Goal: Transaction & Acquisition: Purchase product/service

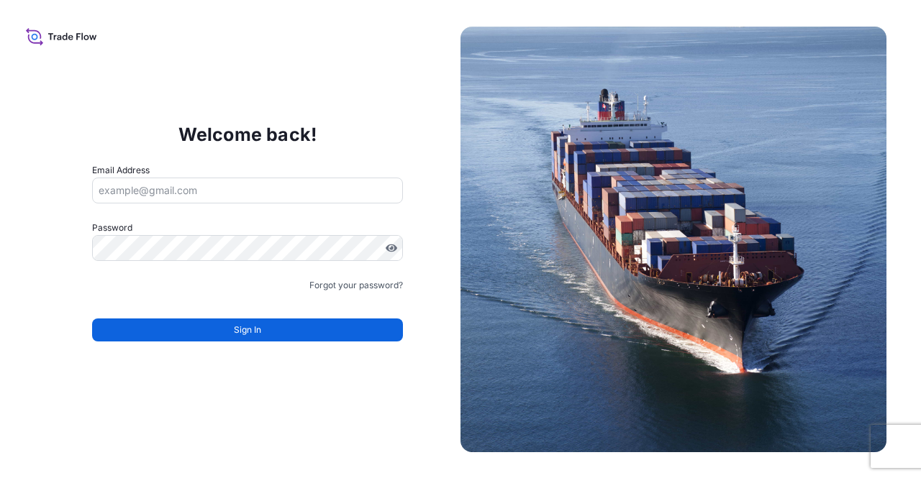
click at [181, 168] on div "Email Address" at bounding box center [248, 183] width 312 height 40
click at [178, 179] on input "Email Address" at bounding box center [248, 191] width 312 height 26
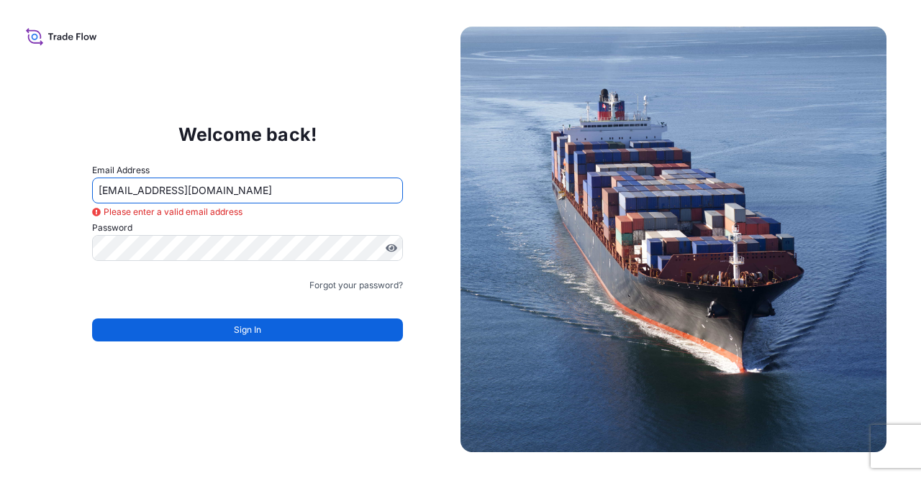
type input "[EMAIL_ADDRESS][DOMAIN_NAME]"
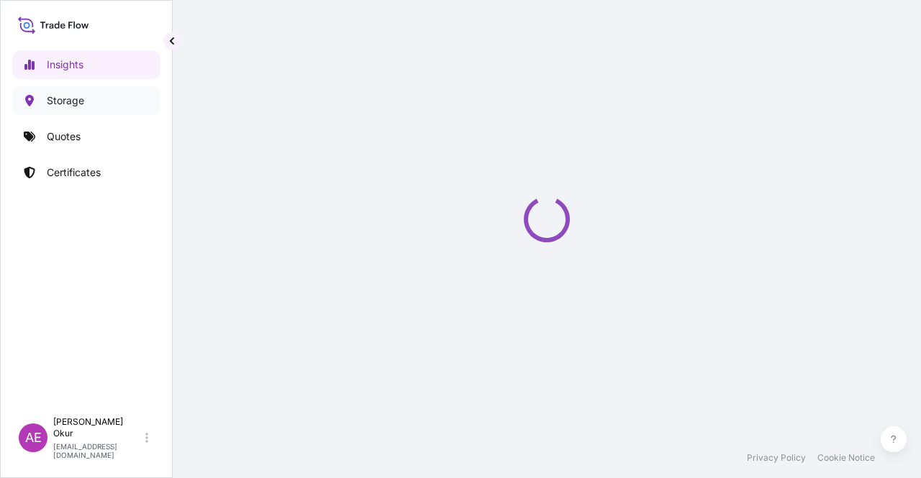
select select "2025"
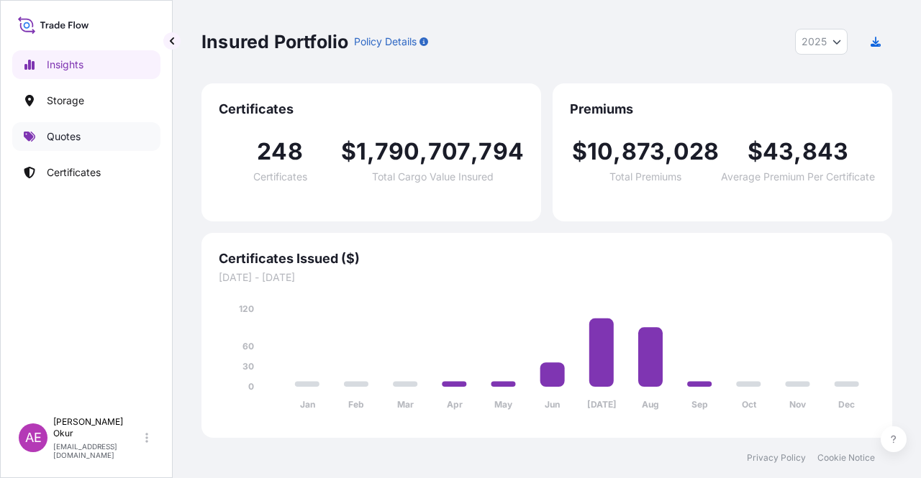
click at [91, 136] on link "Quotes" at bounding box center [86, 136] width 148 height 29
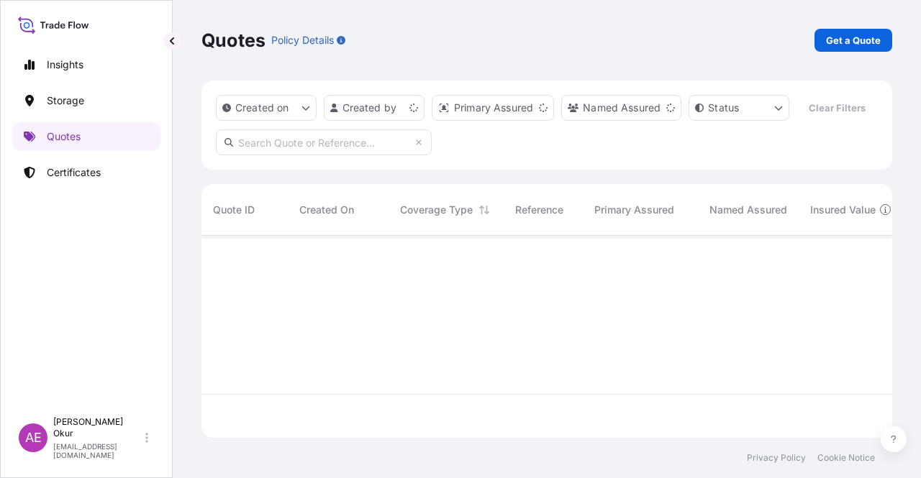
scroll to position [199, 679]
click at [843, 38] on p "Get a Quote" at bounding box center [853, 40] width 55 height 14
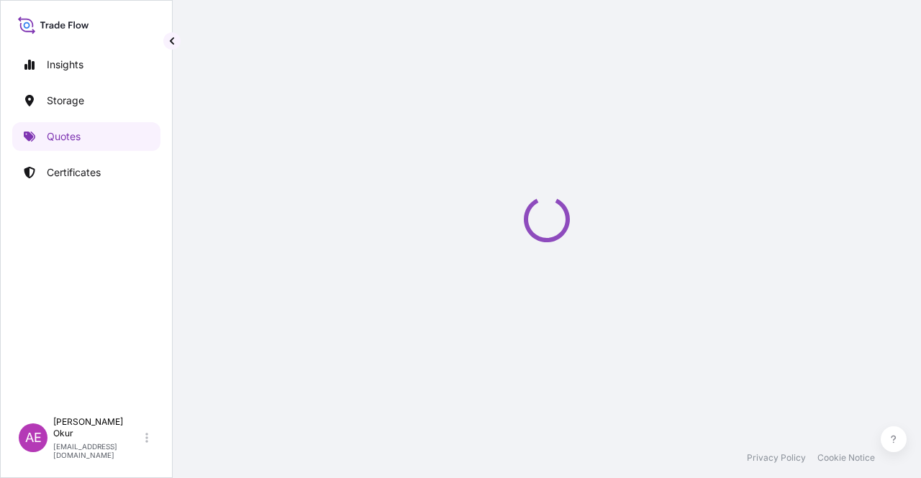
select select "Ocean Vessel"
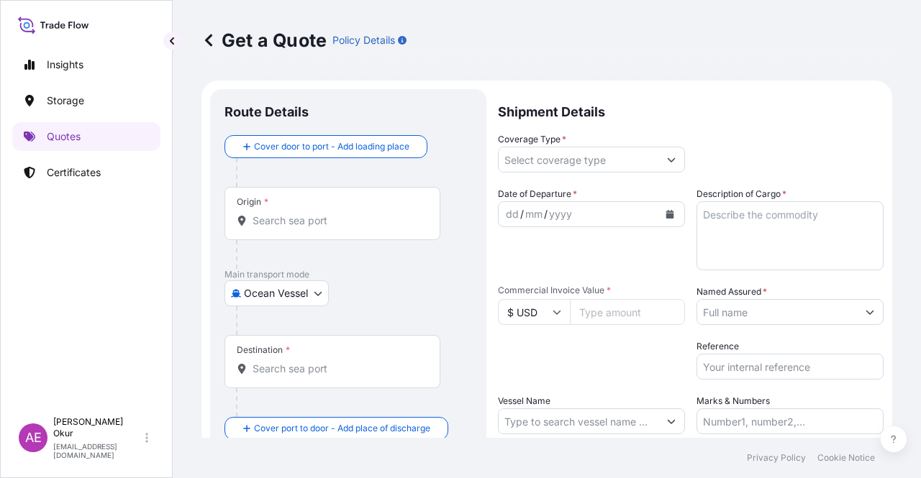
scroll to position [23, 0]
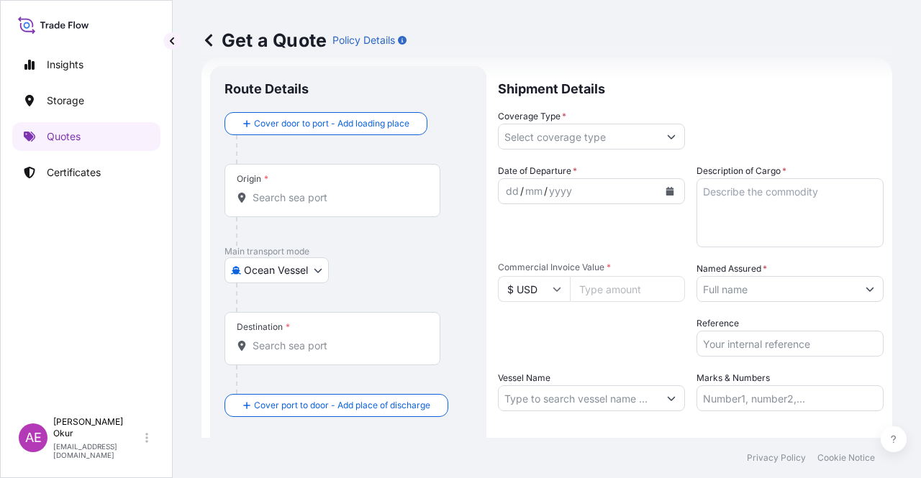
click at [327, 189] on div "Origin *" at bounding box center [332, 190] width 216 height 53
click at [327, 191] on input "Origin *" at bounding box center [338, 198] width 170 height 14
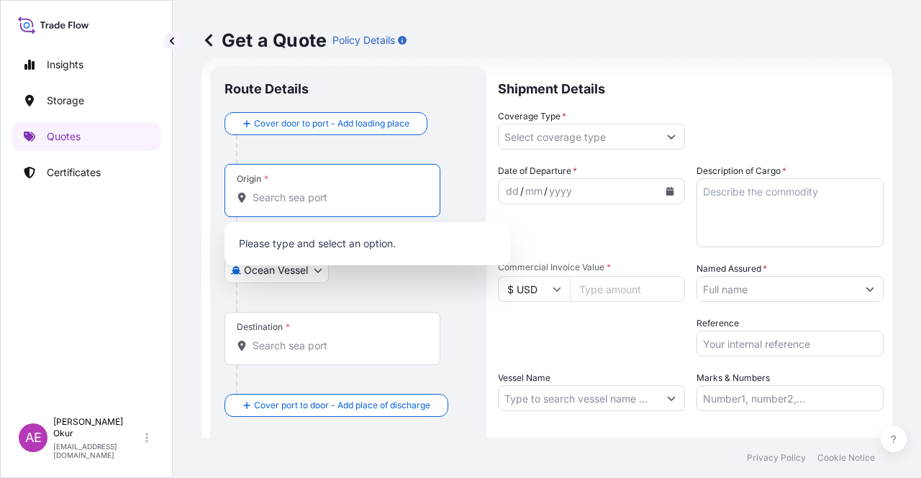
paste input "HOUSTON, TX"
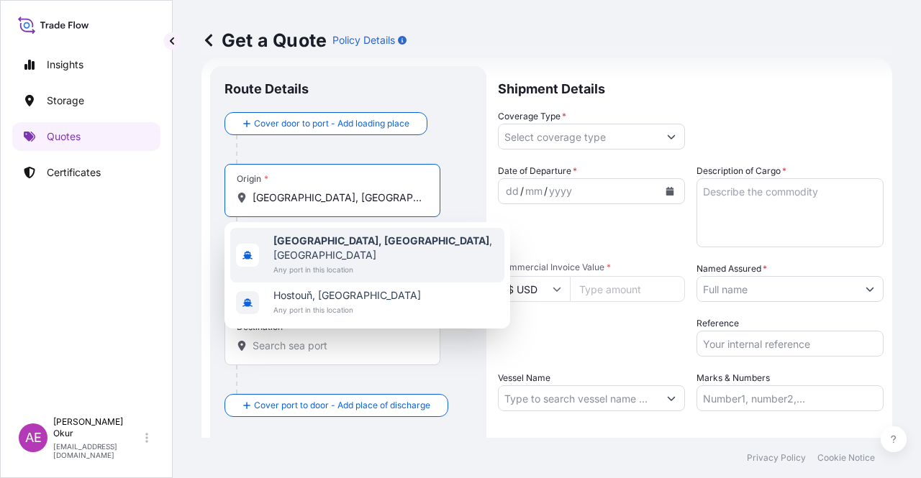
click at [331, 241] on b "Houston, TX" at bounding box center [381, 241] width 216 height 12
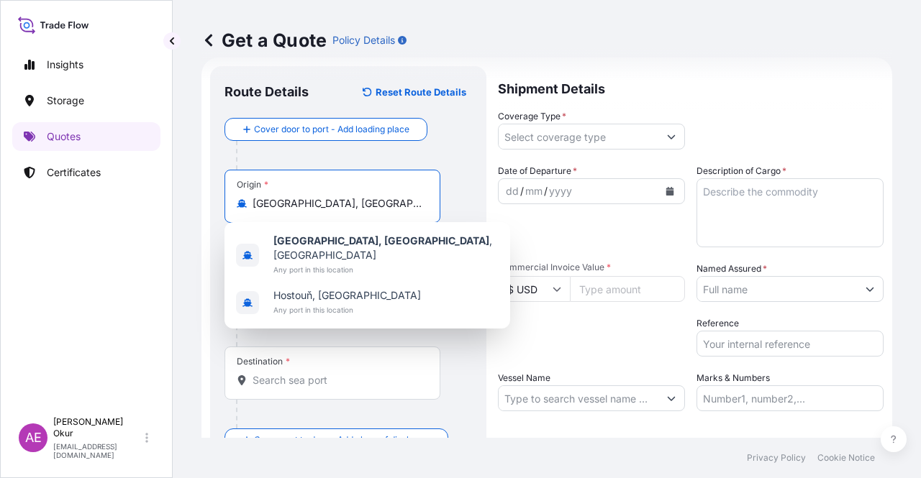
type input "Houston, TX, USA"
click at [319, 222] on div "Origin * Houston, TX, USA" at bounding box center [332, 196] width 216 height 53
click at [319, 211] on input "Houston, TX, USA" at bounding box center [338, 203] width 170 height 14
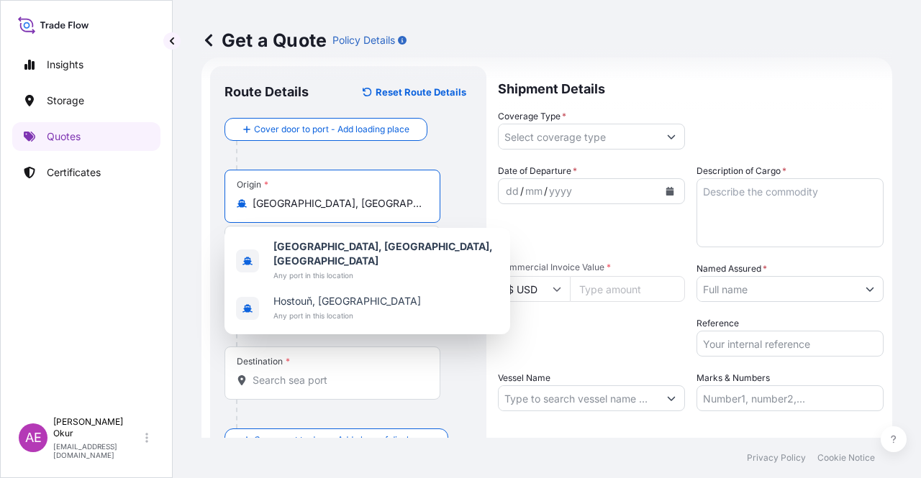
click at [317, 232] on div "Houston, TX, USA Any port in this location Hostouň, Czechia Any port in this lo…" at bounding box center [367, 281] width 286 height 106
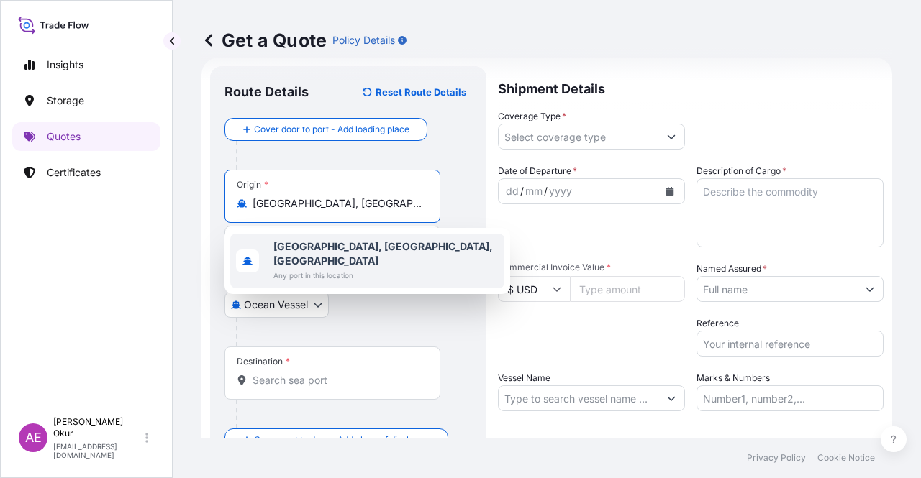
click at [342, 268] on span "Any port in this location" at bounding box center [385, 275] width 225 height 14
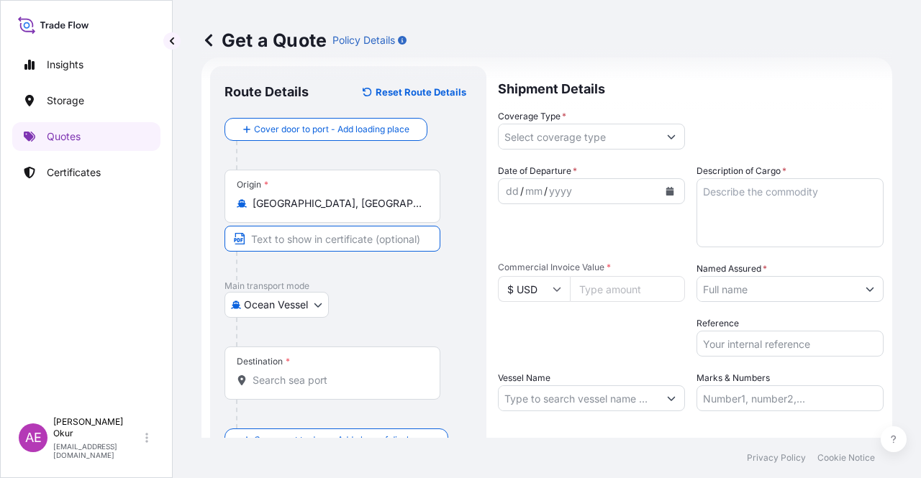
click at [335, 240] on input "Text to appear on certificate" at bounding box center [332, 239] width 216 height 26
paste input "HOUSTON, TX"
type input "HOUSTON, TX / USA"
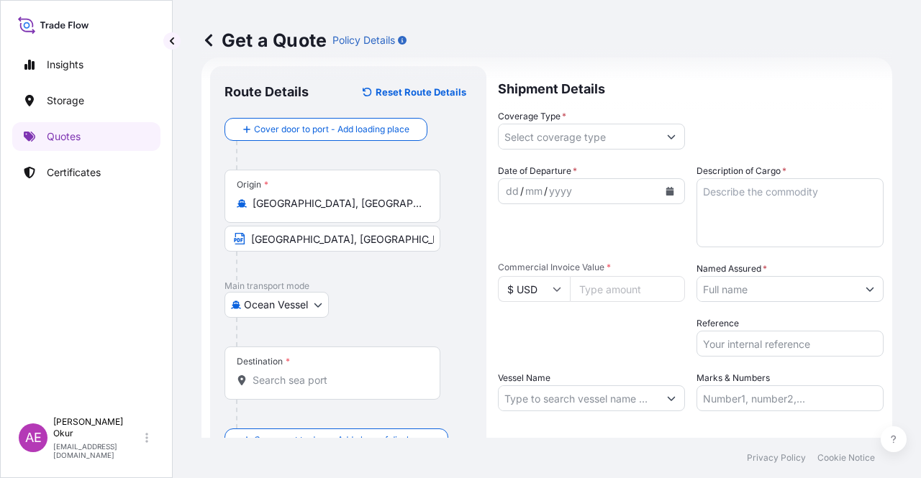
click at [318, 368] on div "Destination *" at bounding box center [332, 373] width 216 height 53
click at [318, 373] on input "Destination *" at bounding box center [338, 380] width 170 height 14
paste input "KALBUT"
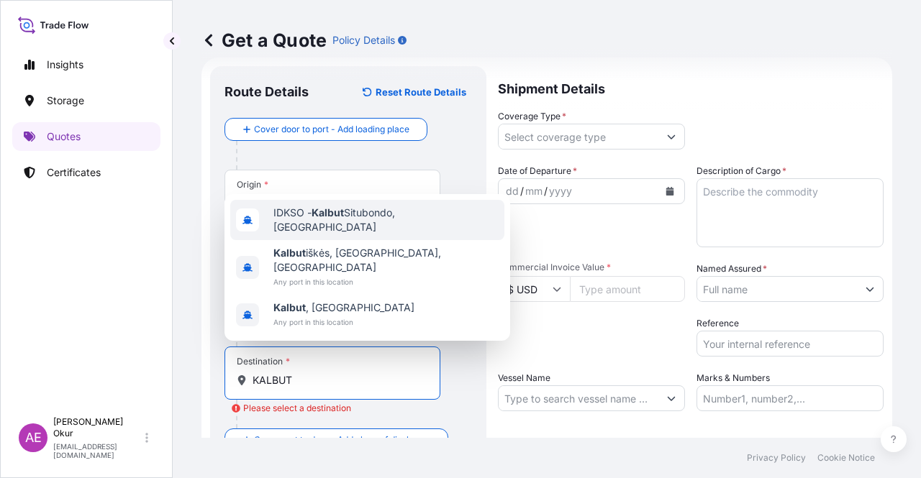
click at [397, 219] on span "IDKSO - Kalbut Situbondo, Indonesia" at bounding box center [385, 220] width 225 height 29
type input "IDKSO - Kalbut Situbondo, Indonesia"
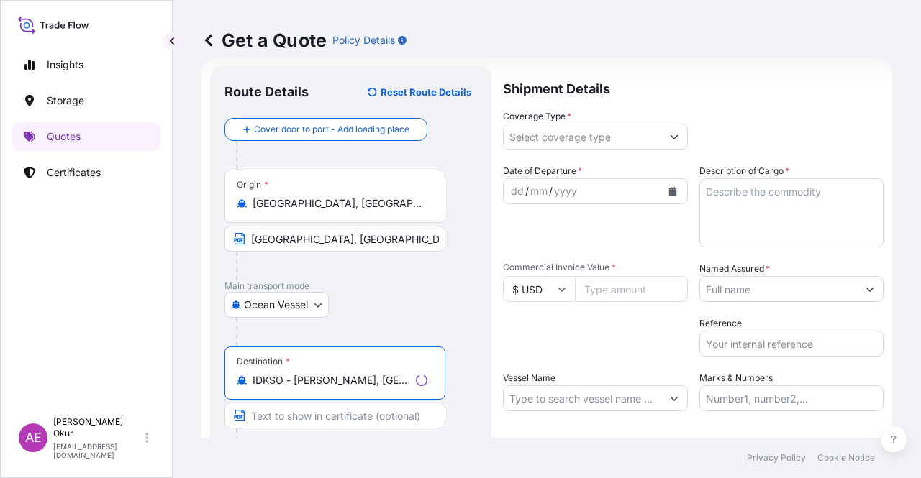
click at [311, 427] on input "Text to appear on certificate" at bounding box center [334, 416] width 221 height 26
paste input "KALBUT"
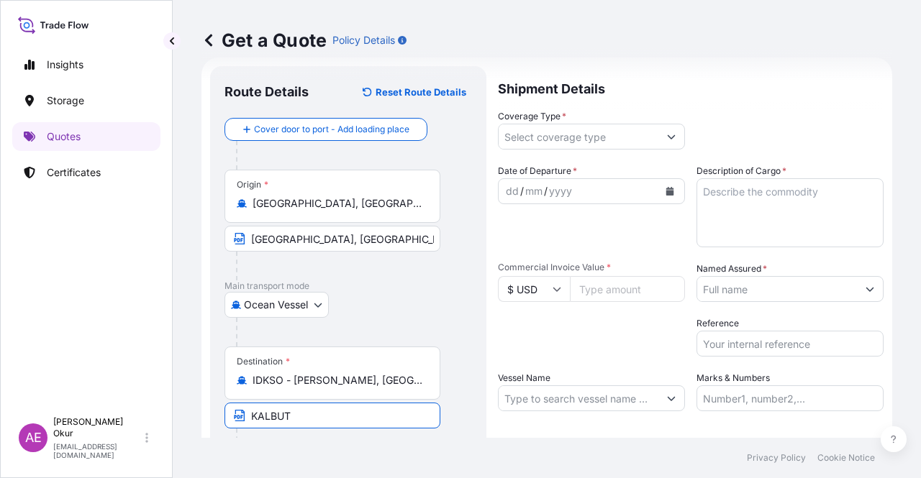
type input "KALBUT / INDONESIA"
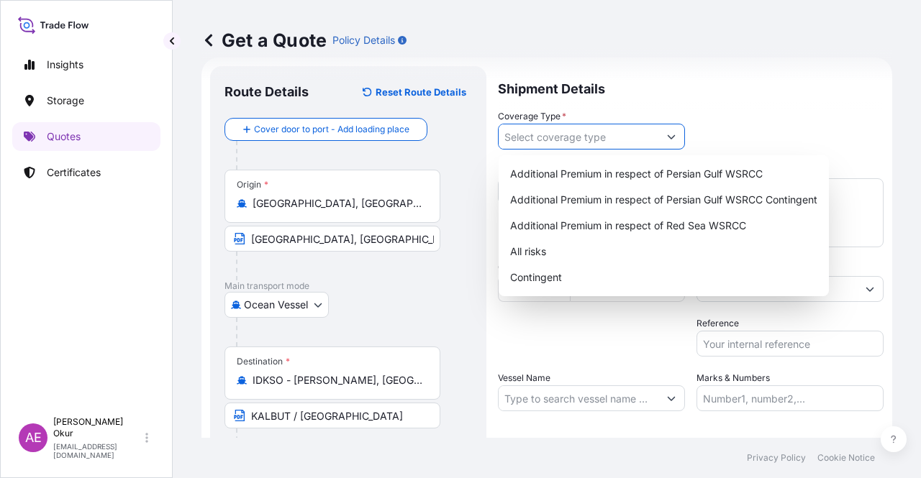
click at [575, 142] on input "Coverage Type *" at bounding box center [579, 137] width 160 height 26
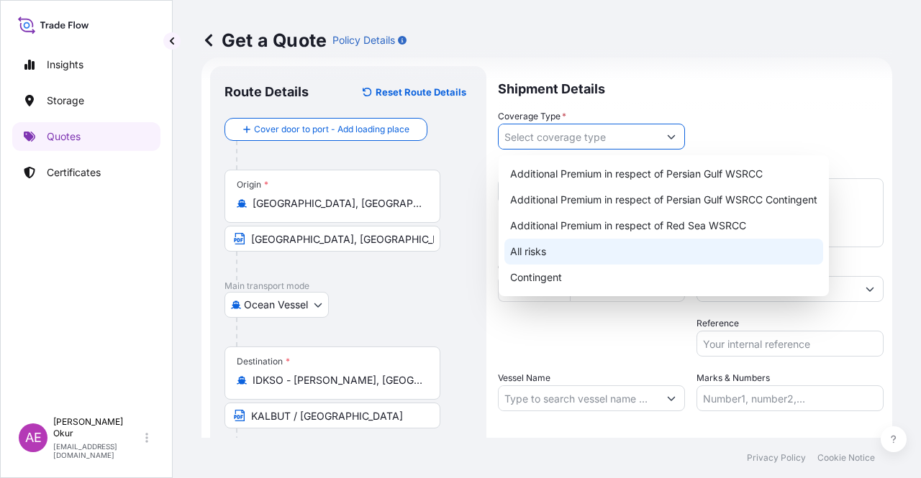
click at [537, 250] on div "All risks" at bounding box center [663, 252] width 319 height 26
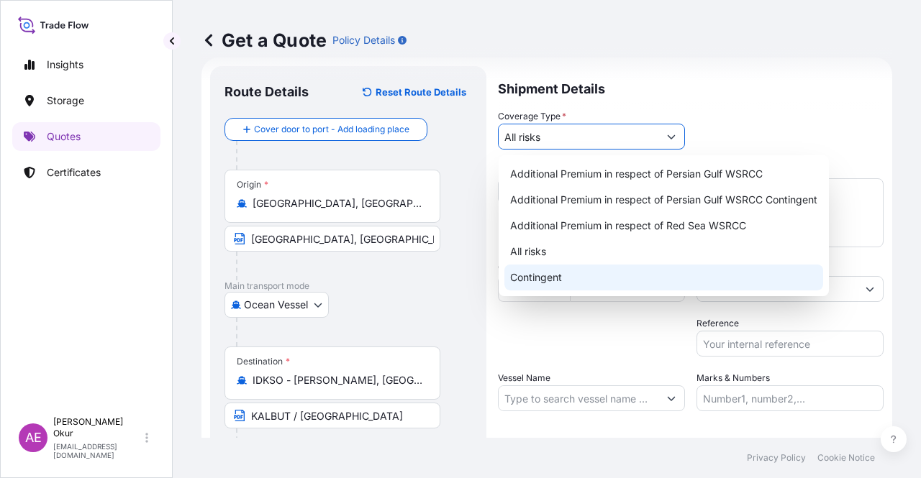
click at [527, 271] on div "Contingent" at bounding box center [663, 278] width 319 height 26
type input "Contingent"
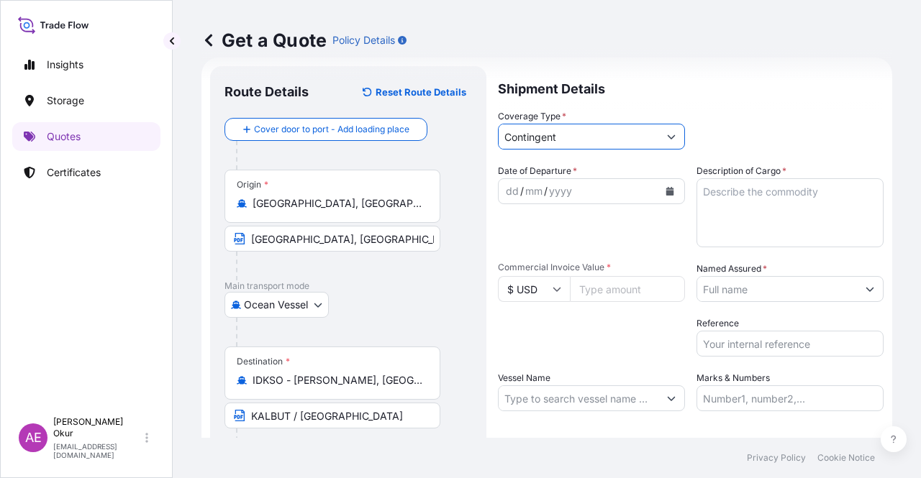
click at [509, 188] on div "dd" at bounding box center [512, 191] width 16 height 17
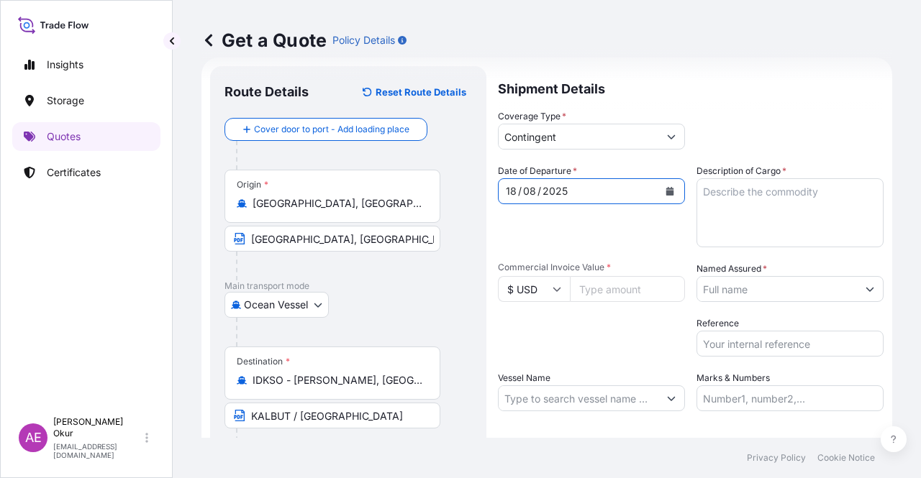
click at [796, 214] on textarea "Description of Cargo *" at bounding box center [789, 212] width 187 height 69
paste textarea "PROPANE"
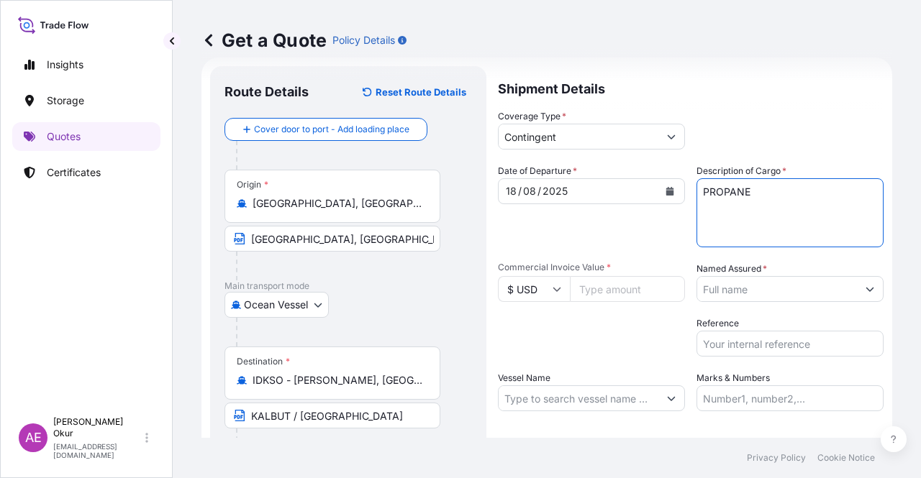
type textarea "PROPANE"
click at [599, 289] on input "Commercial Invoice Value *" at bounding box center [627, 289] width 115 height 26
paste input "13759154.13"
type input "13759154.13"
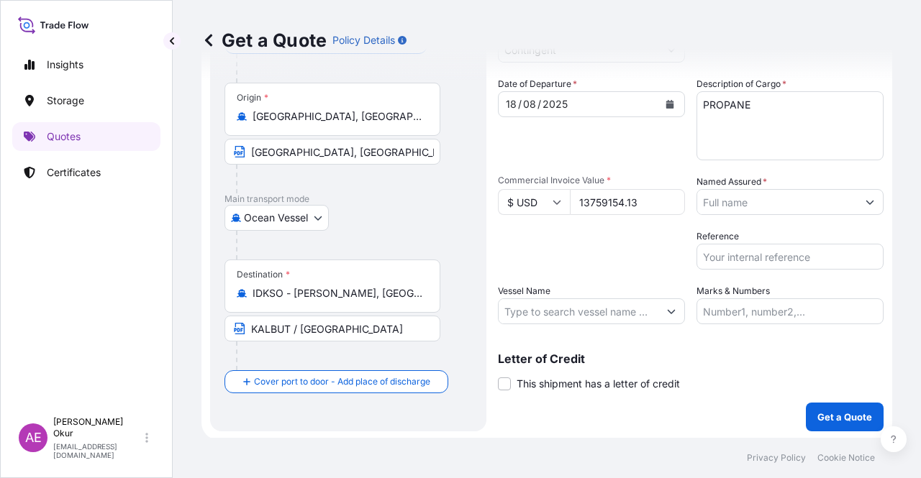
scroll to position [112, 0]
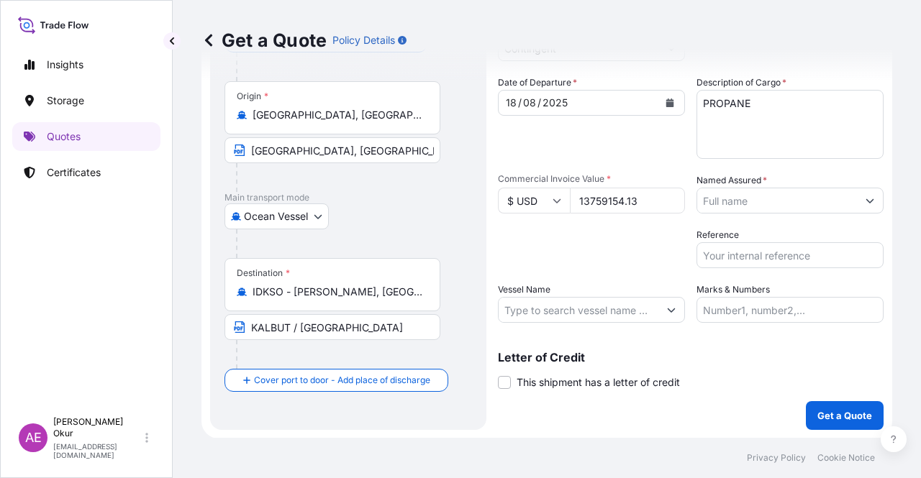
click at [748, 210] on input "Named Assured *" at bounding box center [777, 201] width 160 height 26
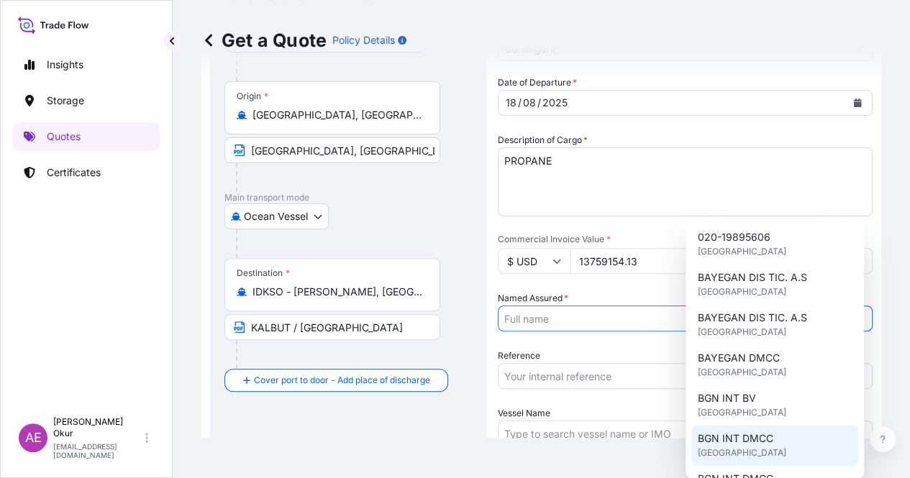
click at [743, 445] on span "BGN INT DMCC" at bounding box center [735, 439] width 76 height 14
type input "BGN INT DMCC"
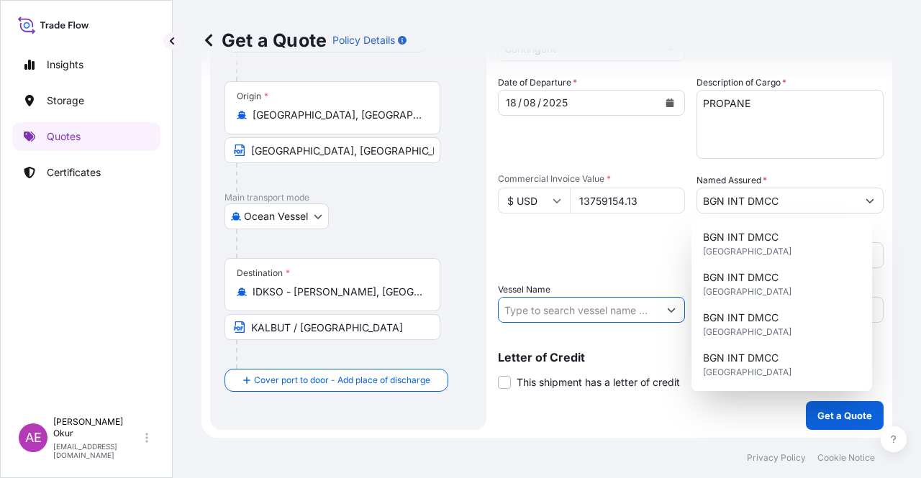
click at [581, 305] on input "Vessel Name" at bounding box center [579, 310] width 160 height 26
paste input "LANTANA PLANET"
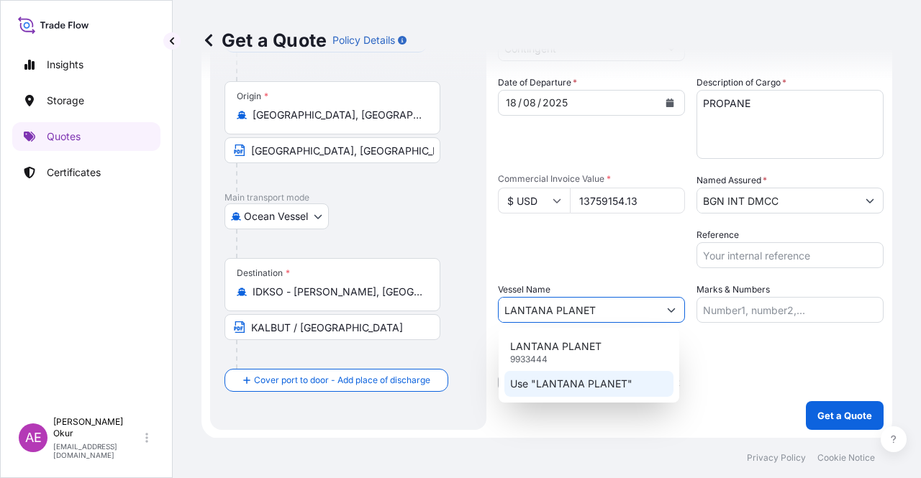
click at [592, 378] on p "Use "LANTANA PLANET"" at bounding box center [571, 384] width 122 height 14
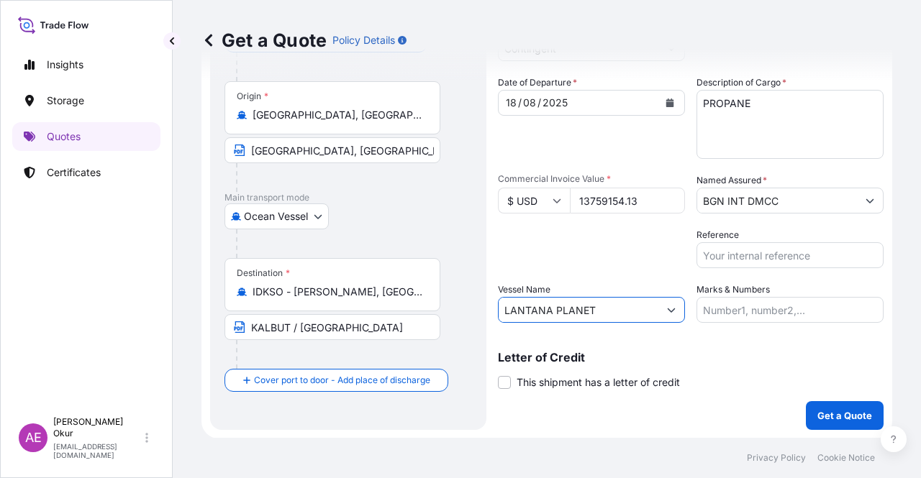
type input "LANTANA PLANET"
click at [709, 307] on input "Marks & Numbers" at bounding box center [789, 310] width 187 height 26
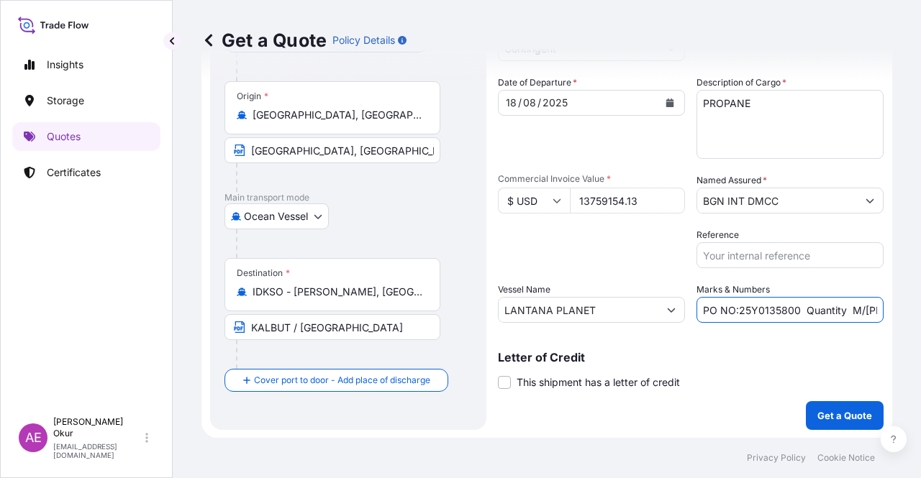
drag, startPoint x: 734, startPoint y: 307, endPoint x: 796, endPoint y: 309, distance: 61.9
click at [796, 309] on input "PO NO:25Y0135800 Quantity M/Tonn: 495,000 Premium: USD 57,03" at bounding box center [789, 310] width 187 height 26
paste input "62400"
drag, startPoint x: 876, startPoint y: 307, endPoint x: 889, endPoint y: 307, distance: 13.0
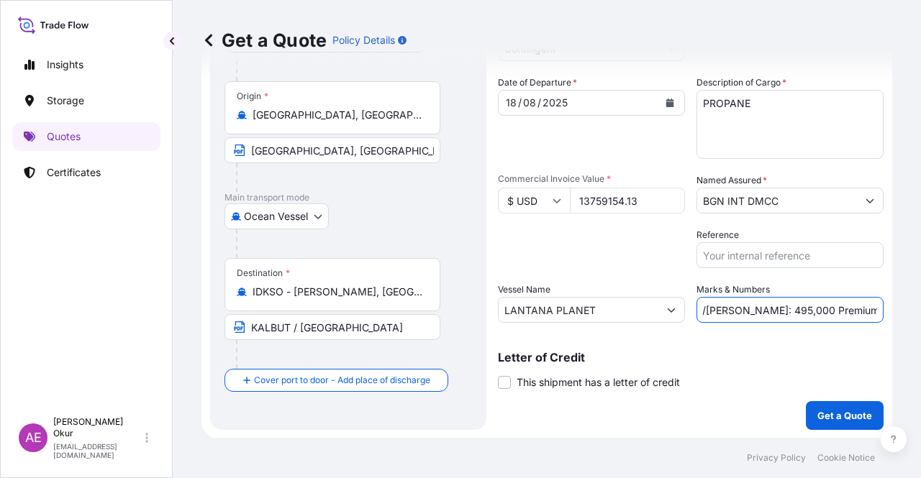
click at [889, 307] on div "Get a Quote Policy Details Route Details Reset Route Details Cover door to port…" at bounding box center [547, 219] width 748 height 438
click at [750, 317] on input "PO NO:25Y0162400 Quantity M/Tonn: 495,000 Premium: USD 57,03" at bounding box center [789, 310] width 187 height 26
drag, startPoint x: 725, startPoint y: 309, endPoint x: 767, endPoint y: 309, distance: 42.4
click at [767, 309] on input "PO NO:25Y0162400 Quantity M/Tonn: 495,000 Premium: USD 57,03" at bounding box center [789, 310] width 187 height 26
paste input "22.507,102"
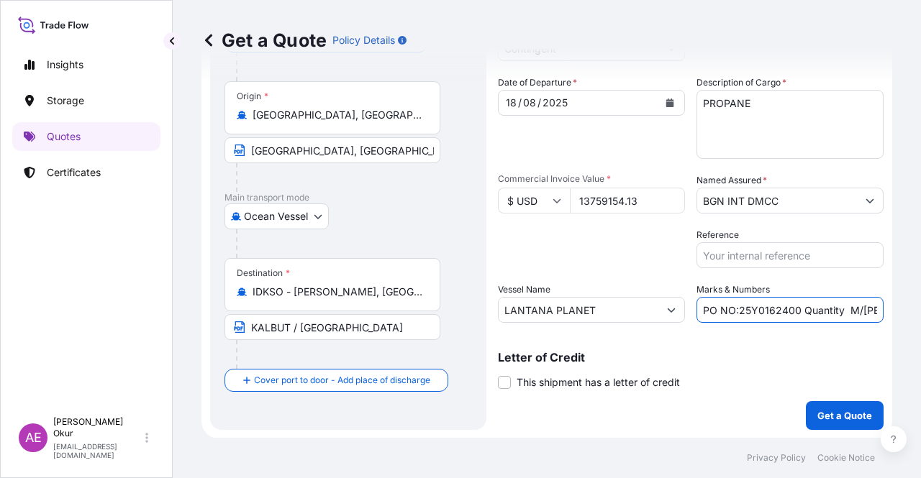
scroll to position [0, 168]
drag, startPoint x: 843, startPoint y: 311, endPoint x: 902, endPoint y: 306, distance: 59.2
click at [907, 306] on div "Get a Quote Policy Details Route Details Reset Route Details Cover door to port…" at bounding box center [547, 219] width 748 height 438
click at [843, 306] on input "PO NO:25Y0162400 Quantity M/Tonn: 22.507,102 Premium: USD 57,03" at bounding box center [789, 310] width 187 height 26
drag, startPoint x: 843, startPoint y: 309, endPoint x: 895, endPoint y: 312, distance: 52.6
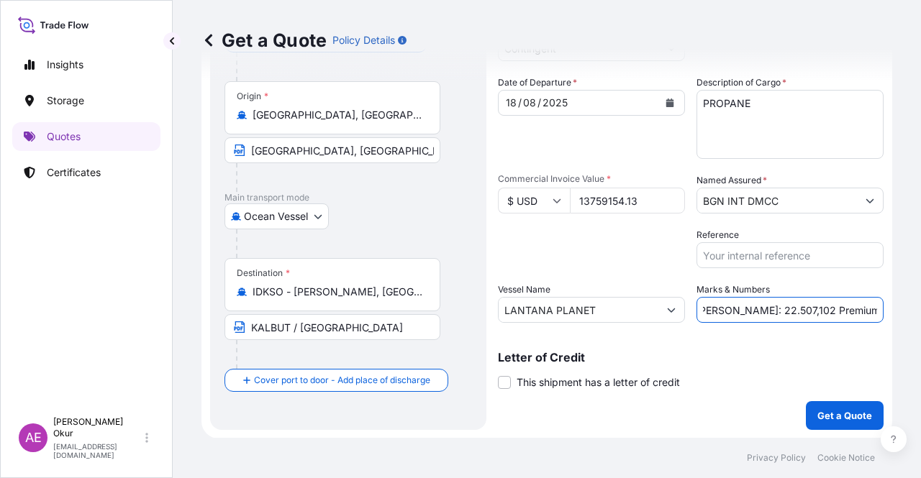
click at [895, 312] on div "Get a Quote Policy Details Route Details Reset Route Details Cover door to port…" at bounding box center [547, 219] width 748 height 438
paste input "687,96"
type input "PO NO:25Y0162400 Quantity M/Tonn: 22.507,102 Premium: USD 687,96"
click at [836, 414] on p "Get a Quote" at bounding box center [844, 416] width 55 height 14
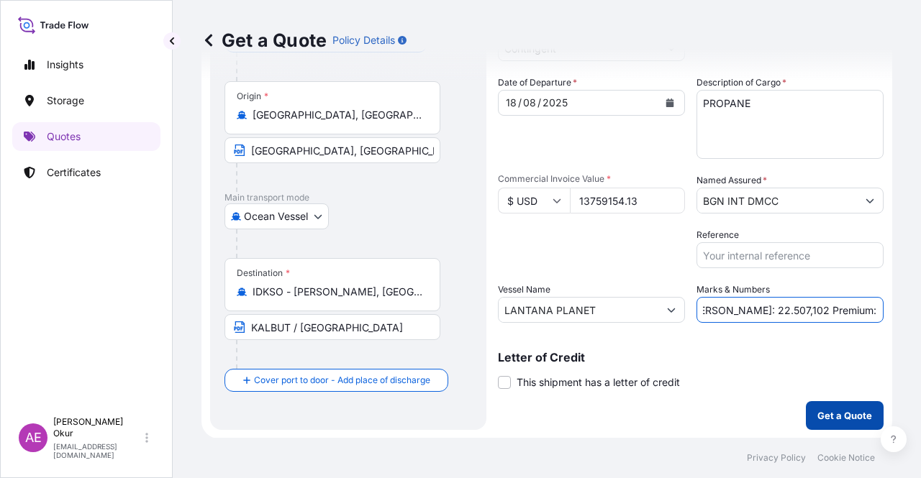
scroll to position [0, 0]
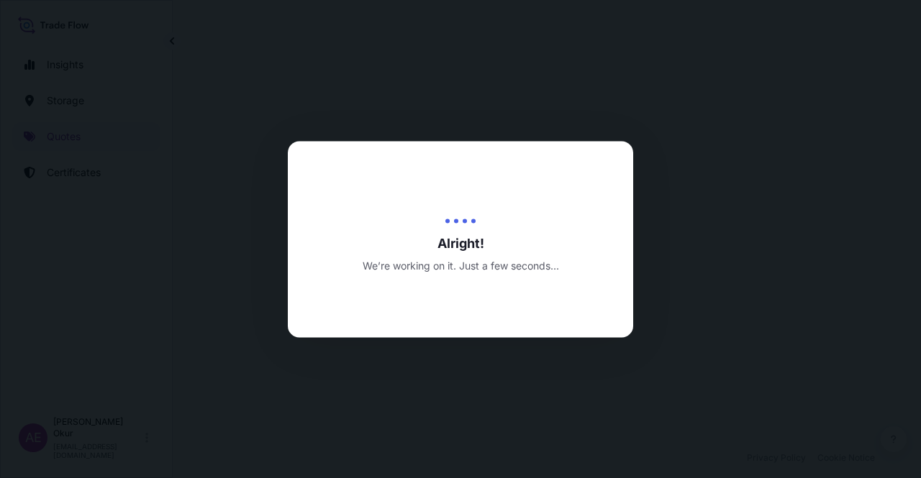
select select "Ocean Vessel"
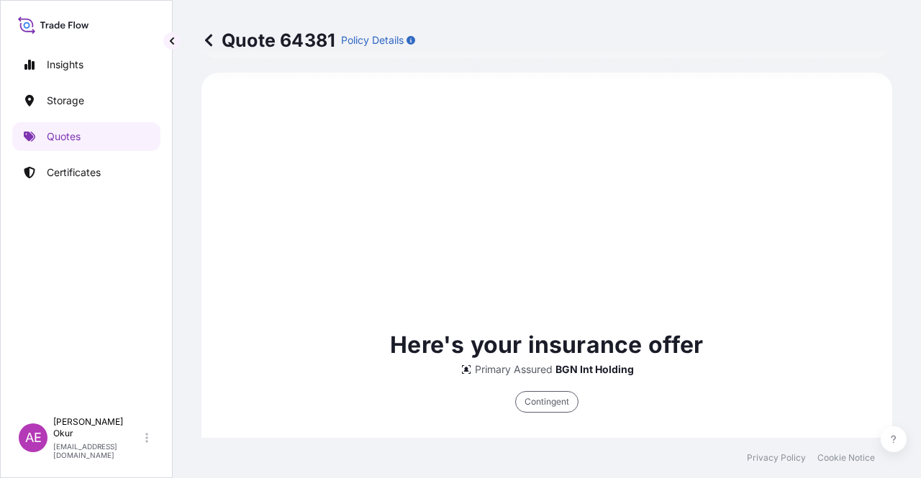
scroll to position [996, 0]
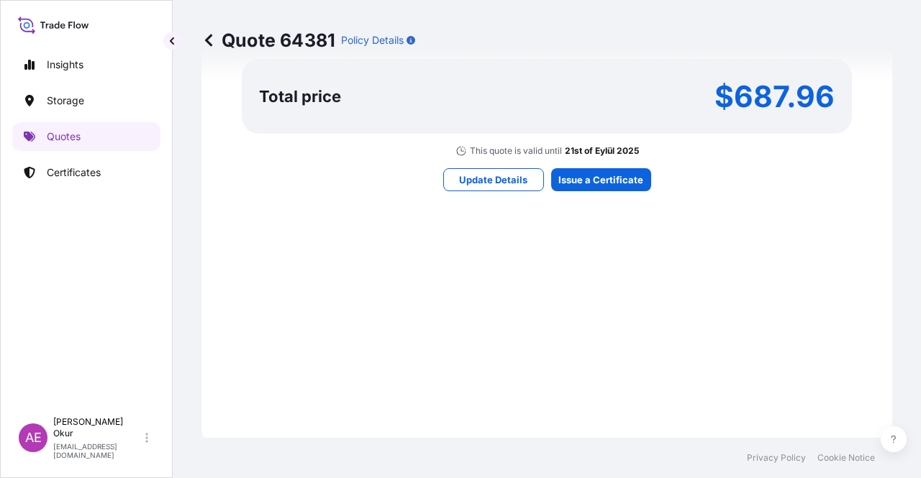
click at [599, 160] on div "Here's your insurance offer Primary Assured BGN Int Holding Contingent Cargo Ca…" at bounding box center [547, 7] width 650 height 837
click at [594, 191] on div "Here's your insurance offer Primary Assured BGN Int Holding Contingent Cargo Ca…" at bounding box center [547, 7] width 650 height 837
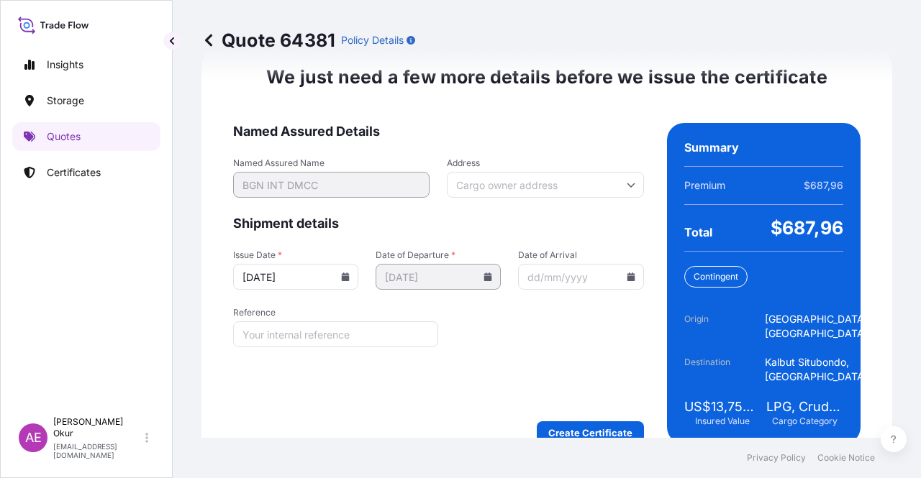
scroll to position [1897, 0]
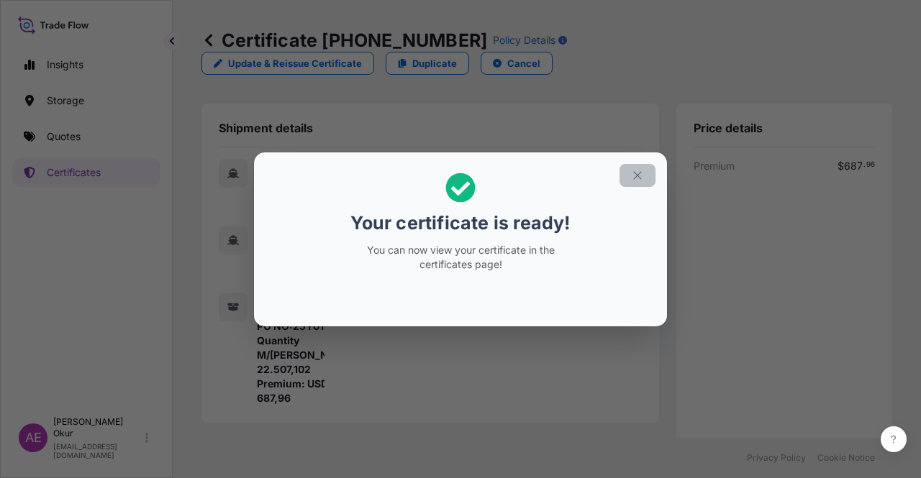
click at [643, 168] on button "button" at bounding box center [637, 175] width 36 height 23
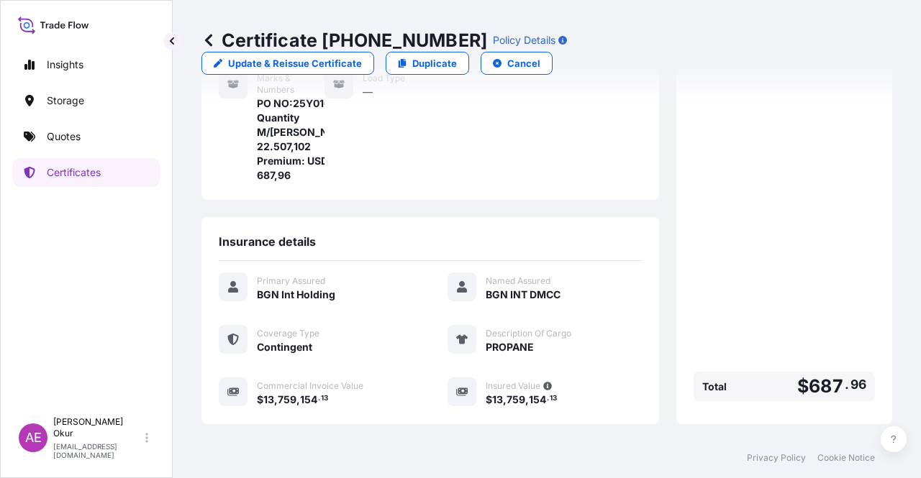
scroll to position [374, 0]
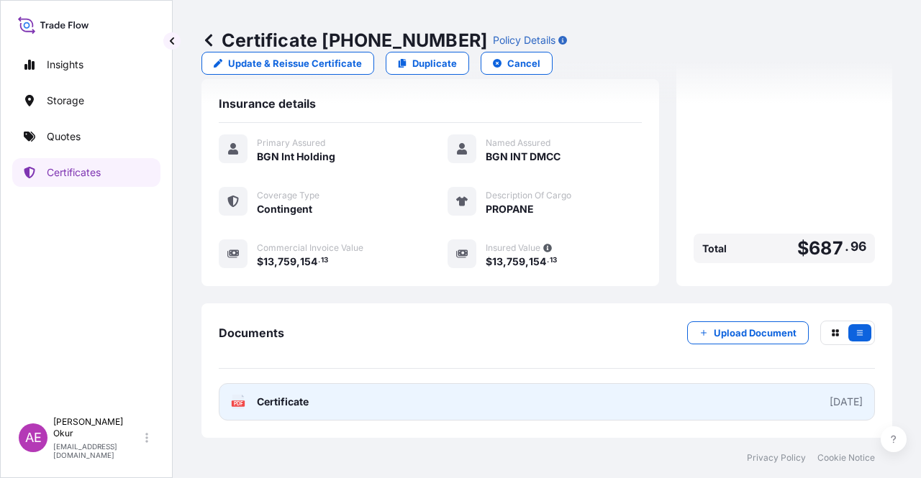
click at [289, 405] on span "Certificate" at bounding box center [283, 402] width 52 height 14
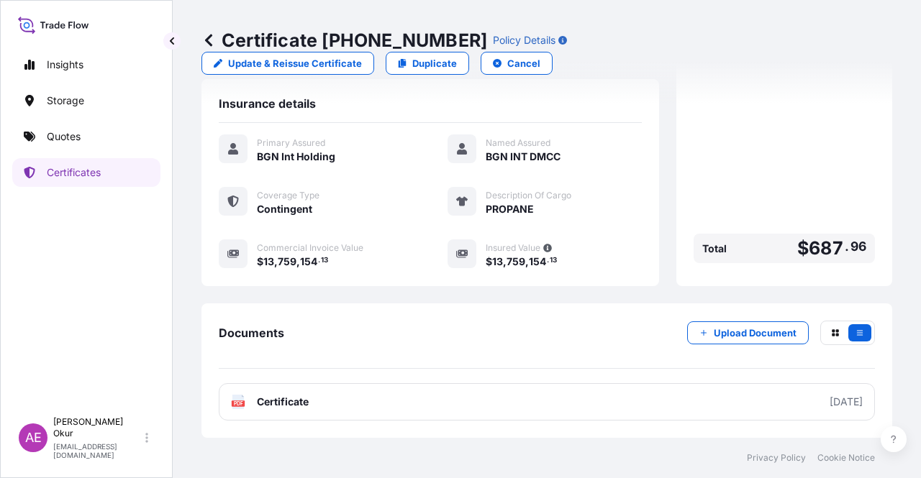
click at [104, 137] on link "Quotes" at bounding box center [86, 136] width 148 height 29
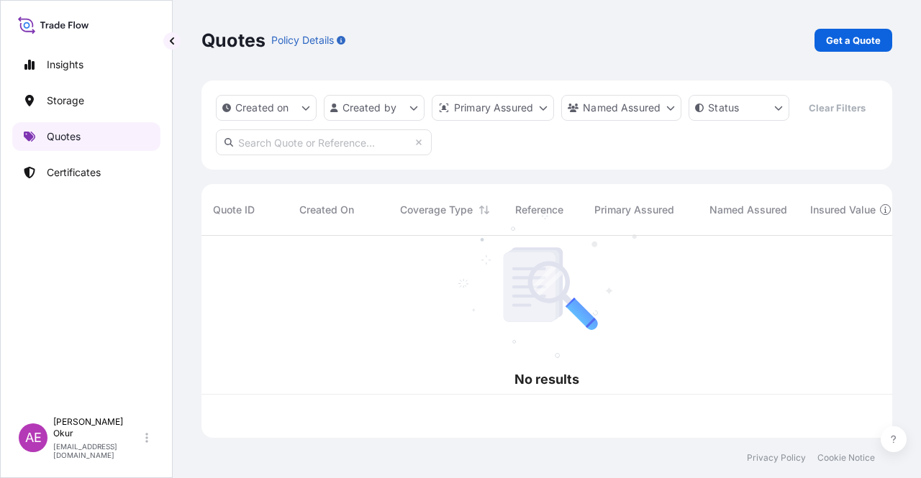
scroll to position [199, 679]
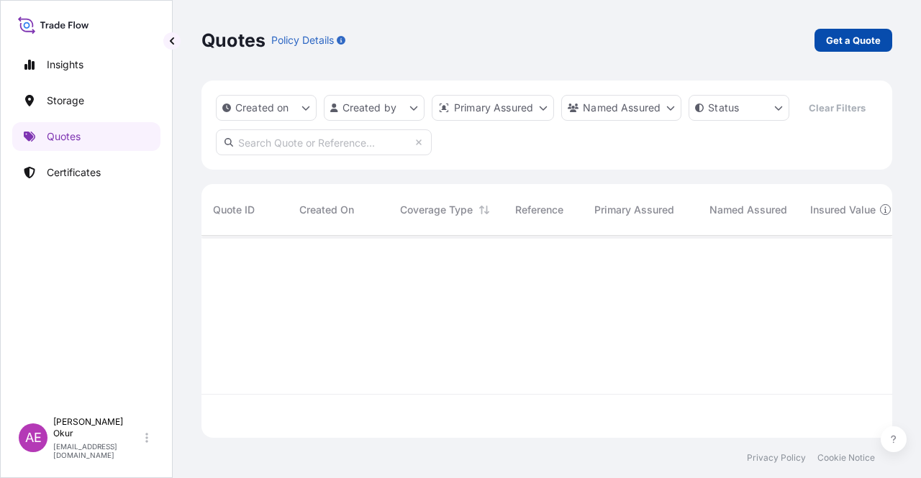
click at [853, 32] on link "Get a Quote" at bounding box center [853, 40] width 78 height 23
select select "Ocean Vessel"
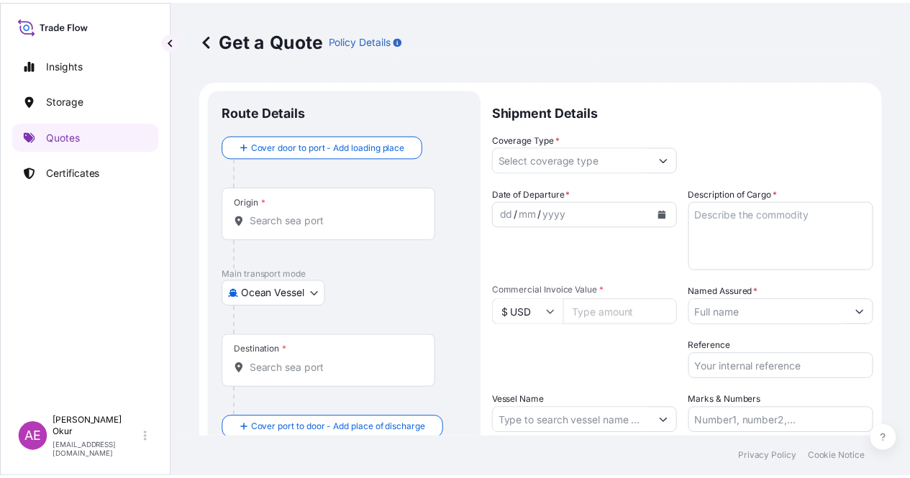
scroll to position [23, 0]
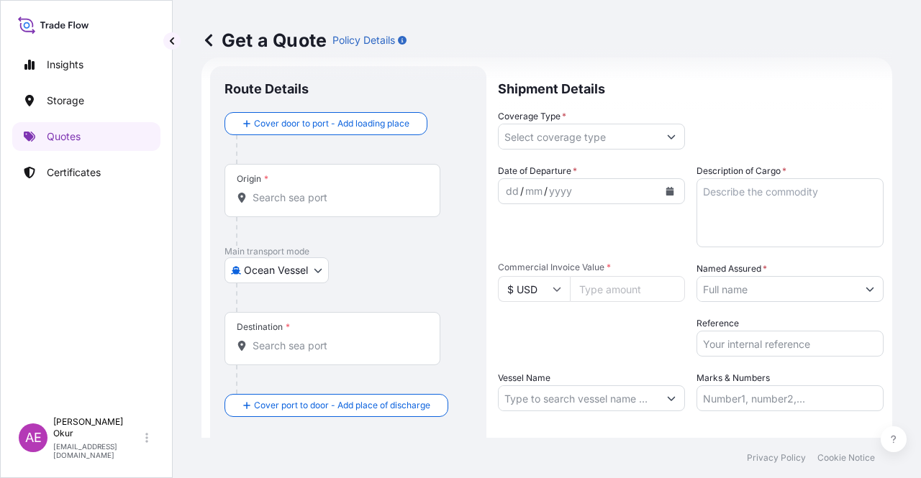
click at [289, 184] on div "Origin *" at bounding box center [332, 190] width 216 height 53
click at [289, 191] on input "Origin *" at bounding box center [338, 198] width 170 height 14
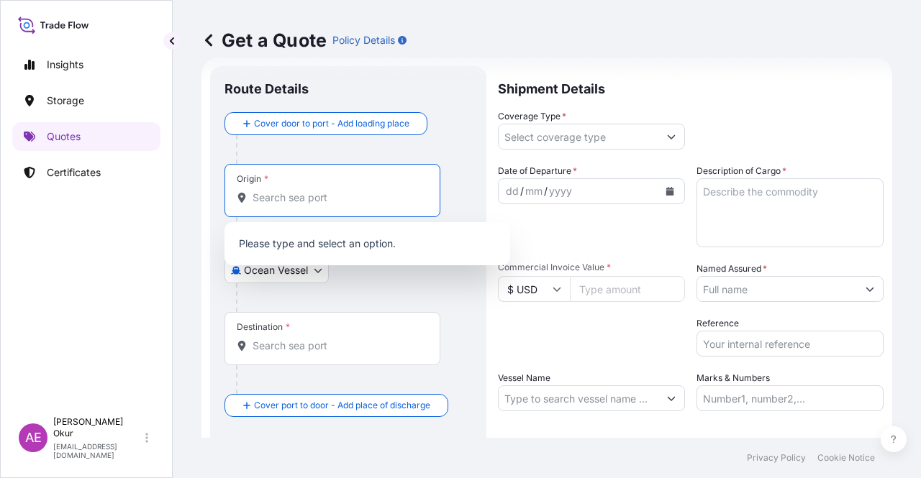
paste input "HOUSTON, TX"
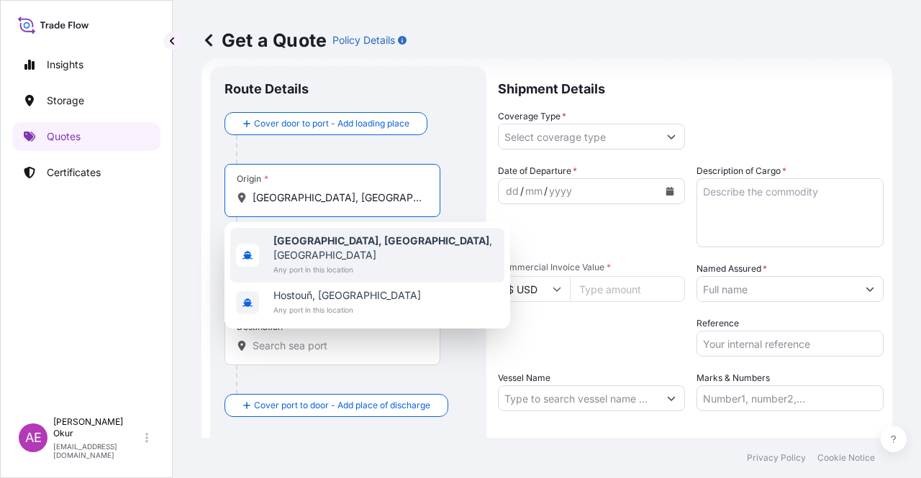
click at [321, 240] on b "Houston, TX" at bounding box center [381, 241] width 216 height 12
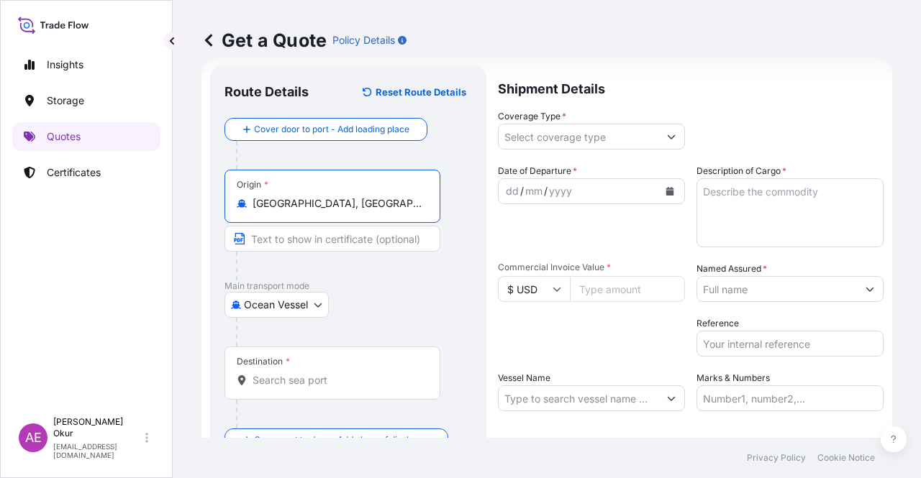
type input "Houston, TX, USA"
click at [317, 233] on input "Text to appear on certificate" at bounding box center [332, 239] width 216 height 26
paste input "HOUSTON, TX"
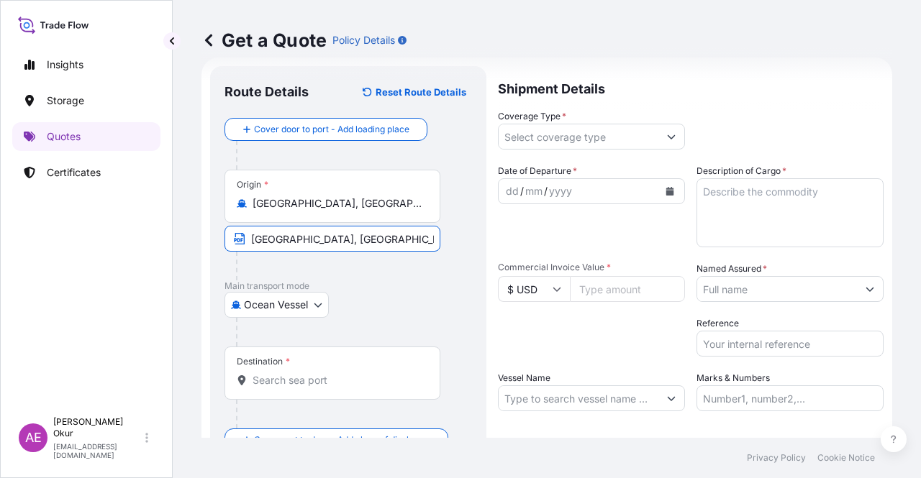
type input "HOUSTON, TX / USA"
click at [308, 360] on div "Destination *" at bounding box center [332, 373] width 216 height 53
click at [308, 373] on input "Destination *" at bounding box center [338, 380] width 170 height 14
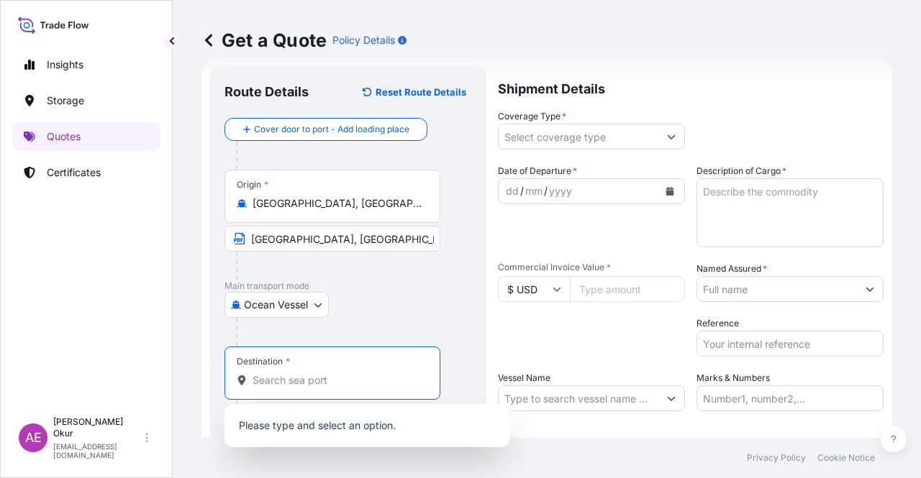
paste input "KALBUT"
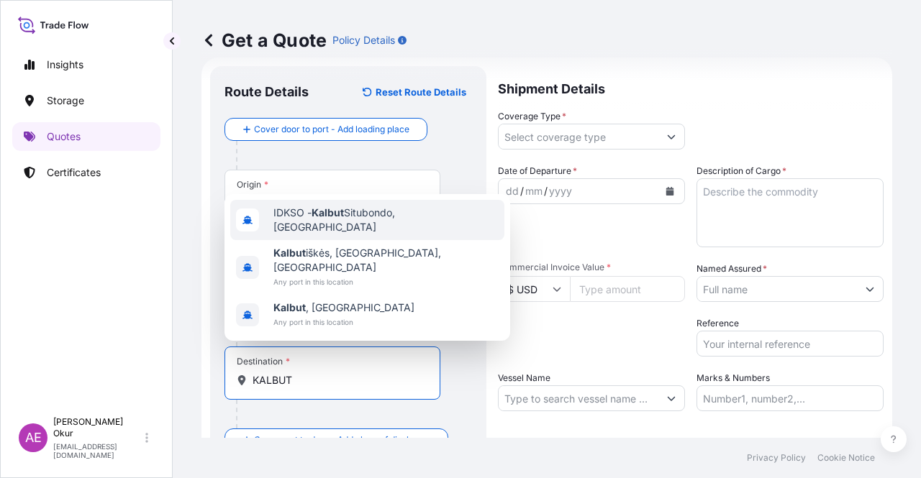
click at [390, 219] on span "IDKSO - Kalbut Situbondo, Indonesia" at bounding box center [385, 220] width 225 height 29
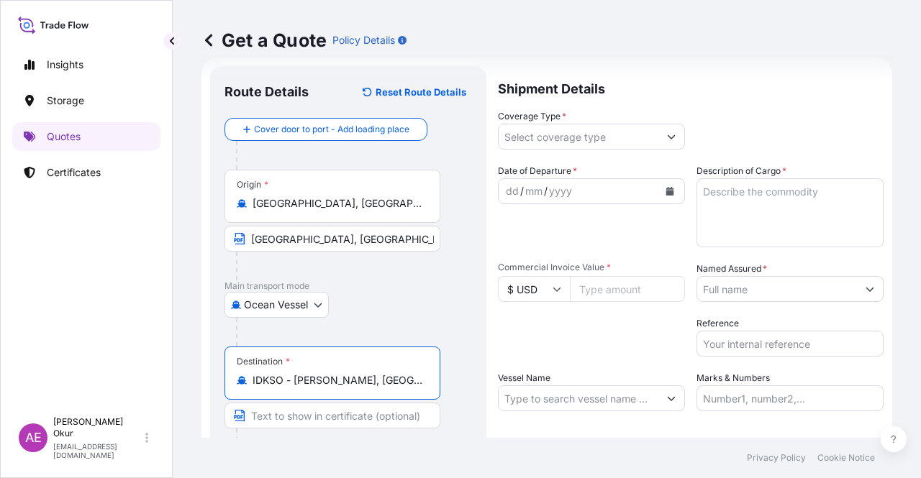
type input "IDKSO - Kalbut Situbondo, Indonesia"
click at [307, 401] on div "Destination * IDKSO - Kalbut Situbondo, Indonesia" at bounding box center [348, 402] width 248 height 111
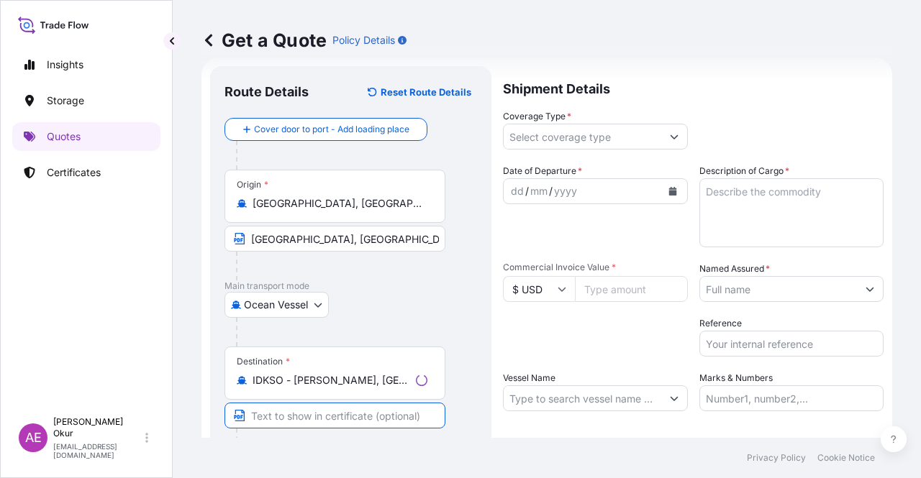
click at [307, 404] on input "Text to appear on certificate" at bounding box center [334, 416] width 221 height 26
paste input "KALBUT"
type input "KALBUT / INDONESIA"
click at [545, 145] on input "Coverage Type *" at bounding box center [579, 137] width 160 height 26
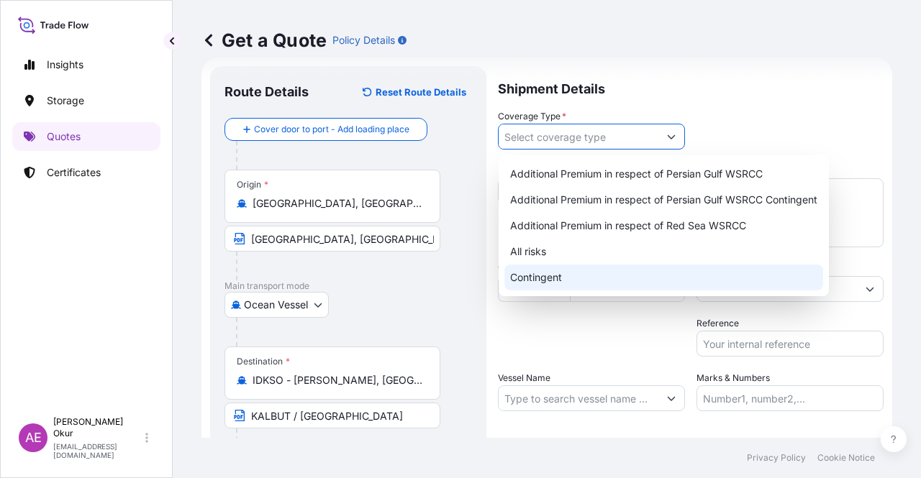
click at [535, 268] on div "Contingent" at bounding box center [663, 278] width 319 height 26
type input "Contingent"
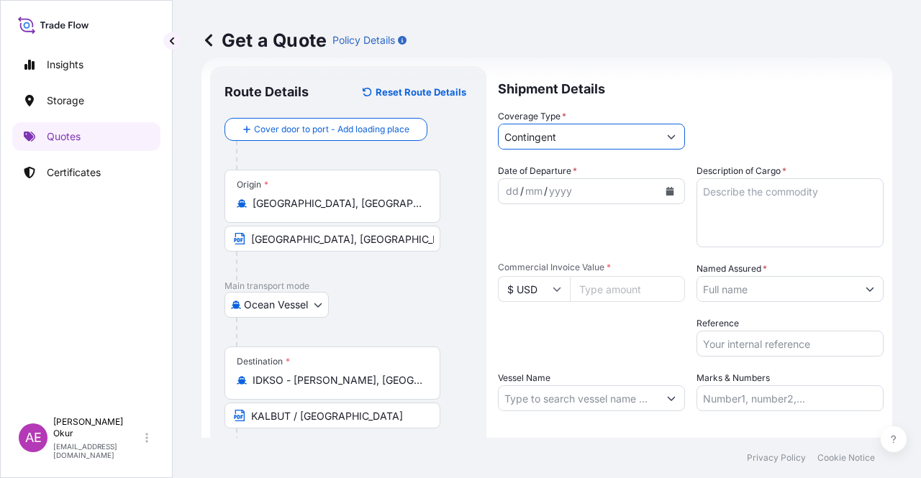
click at [509, 196] on div "dd" at bounding box center [512, 191] width 16 height 17
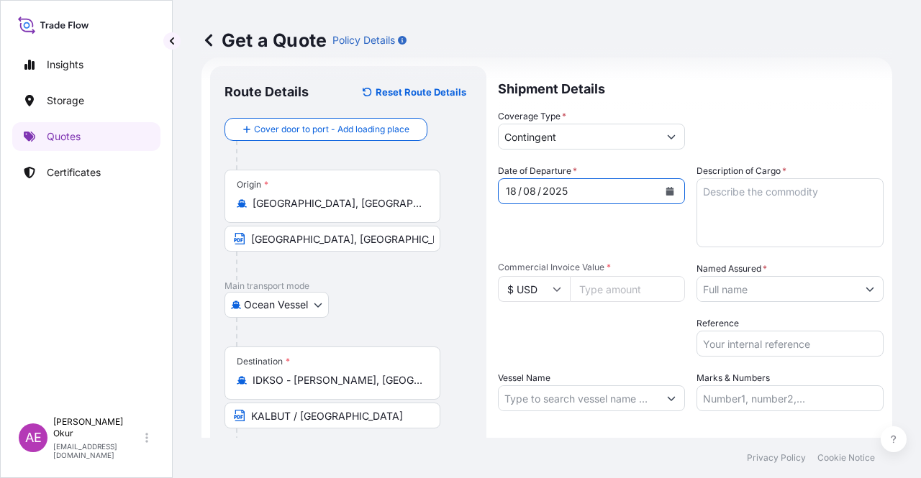
click at [718, 209] on textarea "Description of Cargo *" at bounding box center [789, 212] width 187 height 69
paste textarea "BUTANE"
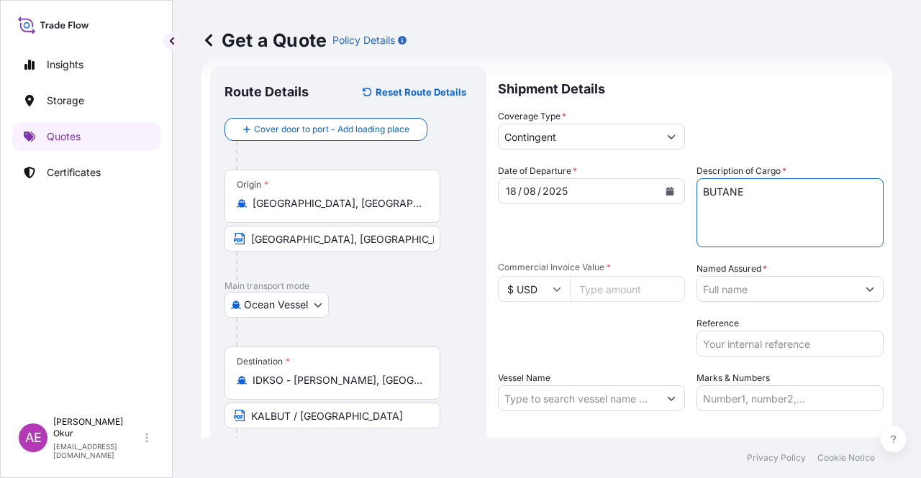
type textarea "BUTANE"
click at [612, 283] on input "Commercial Invoice Value *" at bounding box center [627, 289] width 115 height 26
paste input "13413746.39"
type input "13413746.39"
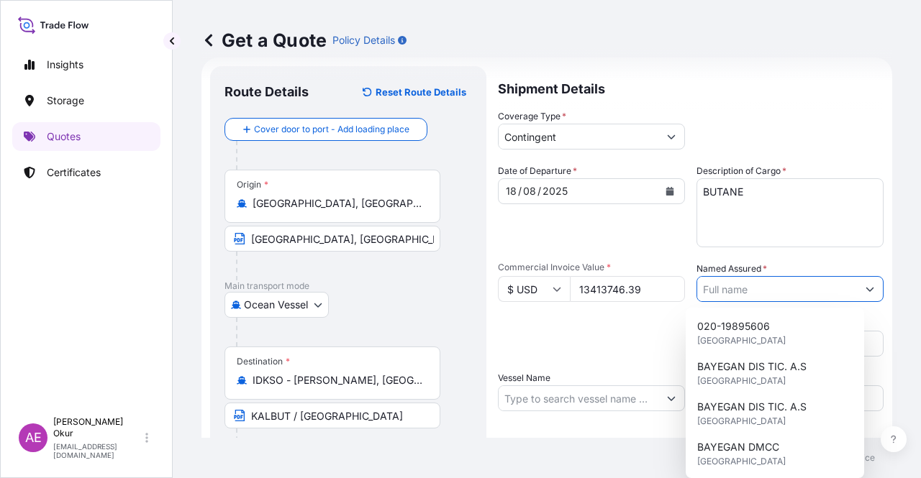
click at [750, 281] on input "Named Assured *" at bounding box center [777, 289] width 160 height 26
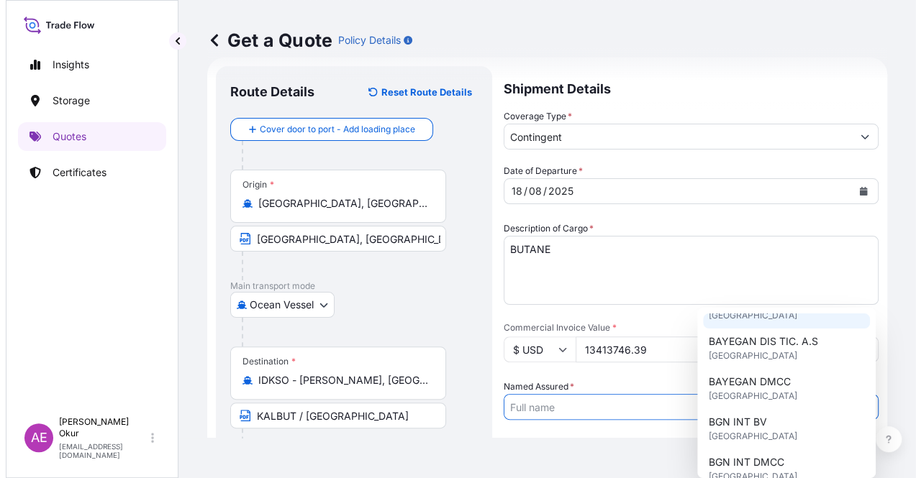
scroll to position [144, 0]
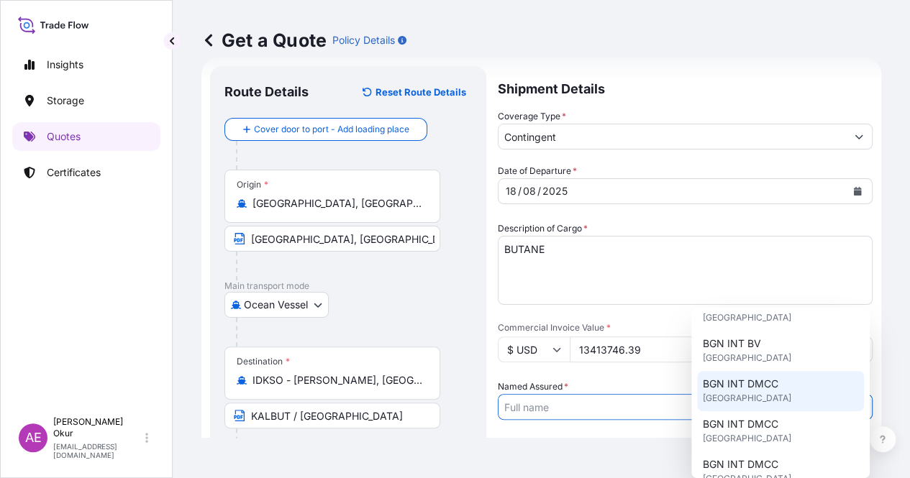
click at [751, 389] on span "BGN INT DMCC" at bounding box center [741, 384] width 76 height 14
type input "BGN INT DMCC"
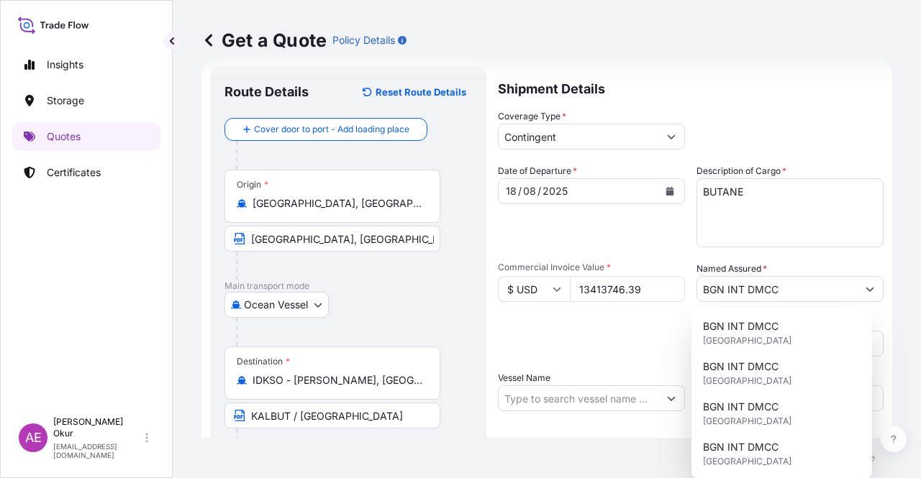
click at [614, 345] on div "Packing Category Type to search a container mode Please select a primary mode o…" at bounding box center [591, 337] width 187 height 40
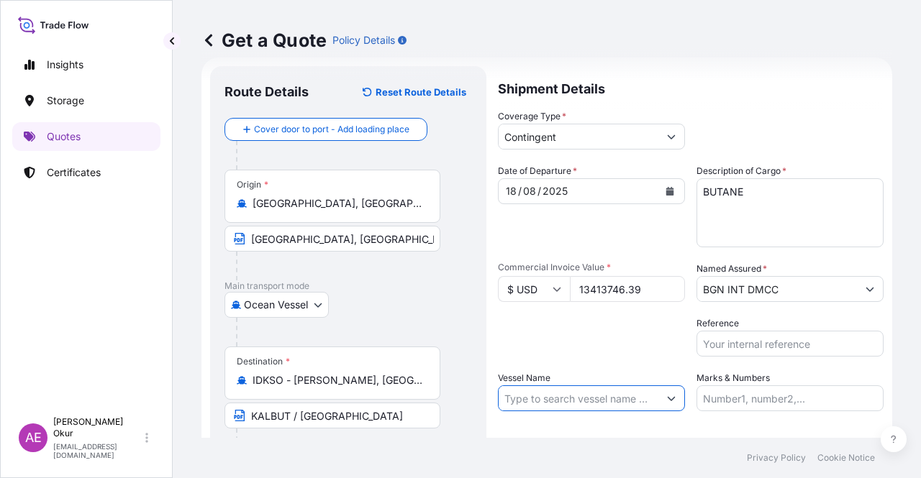
click at [568, 400] on input "Vessel Name" at bounding box center [579, 399] width 160 height 26
paste input "LANTANA PLANET"
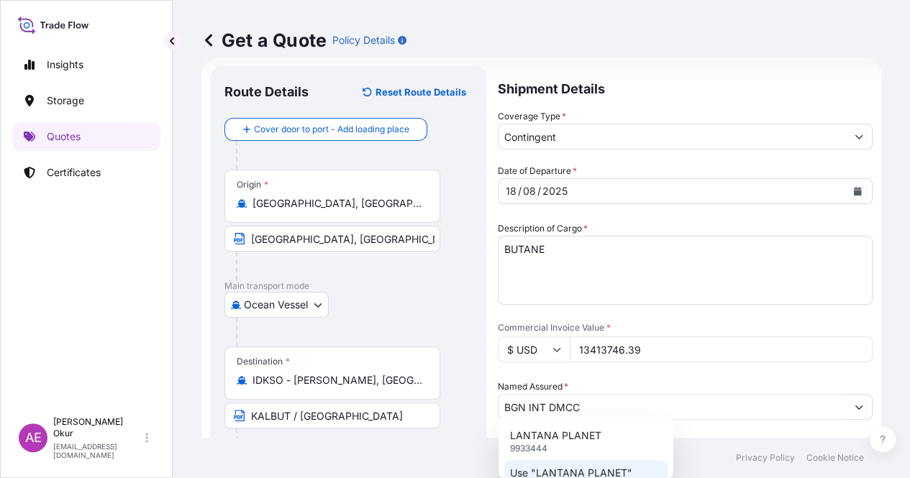
click at [576, 469] on p "Use "LANTANA PLANET"" at bounding box center [571, 473] width 122 height 14
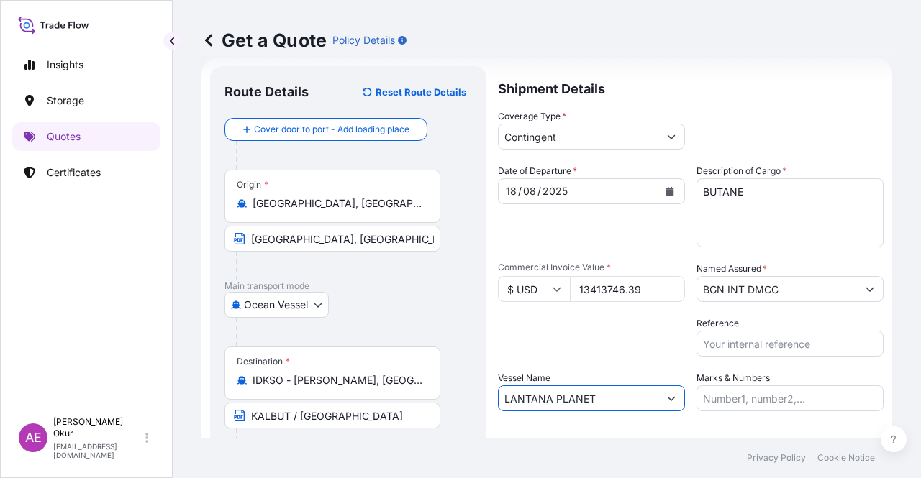
type input "LANTANA PLANET"
click at [750, 390] on input "Marks & Numbers" at bounding box center [789, 399] width 187 height 26
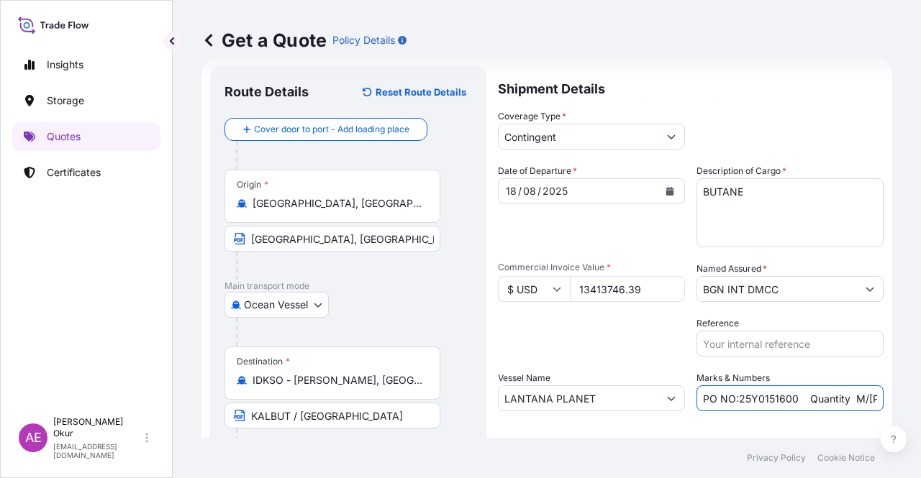
drag, startPoint x: 735, startPoint y: 398, endPoint x: 790, endPoint y: 399, distance: 55.4
click at [790, 399] on input "PO NO:25Y0151600 Quantity M/Tonn: 26,000 Premium: USD 3,37" at bounding box center [789, 399] width 187 height 26
paste input "625"
drag, startPoint x: 818, startPoint y: 396, endPoint x: 894, endPoint y: 399, distance: 75.6
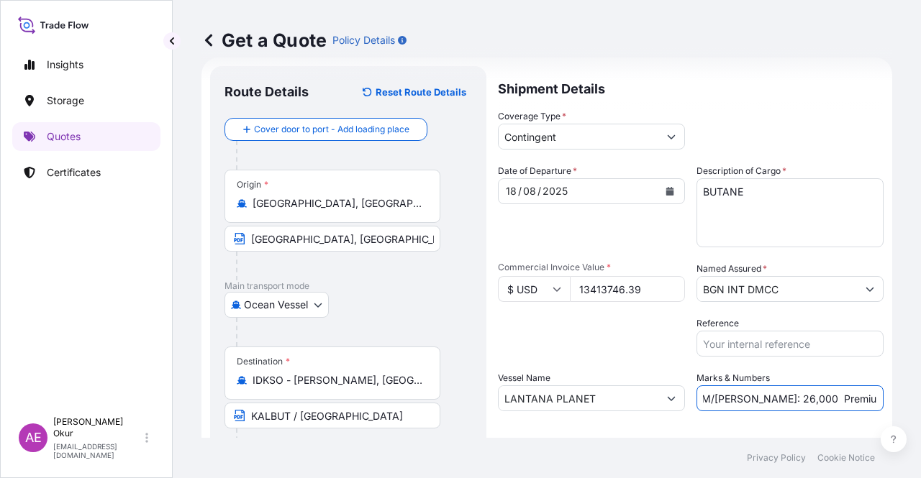
click at [894, 398] on div "Get a Quote Policy Details Route Details Reset Route Details Cover door to port…" at bounding box center [547, 219] width 748 height 438
click at [809, 388] on input "PO NO:25Y0162500 Quantity M/Tonn: 26,000 Premium: USD 3,37" at bounding box center [789, 399] width 187 height 26
click at [742, 400] on input "PO NO:25Y0162500 Quantity M/Tonn: 26,000 Premium: USD 3,37" at bounding box center [789, 399] width 187 height 26
click at [741, 400] on input "PO NO:25Y0162500 Quantity M/Tonn: 26,000 Premium: USD 3,37" at bounding box center [789, 399] width 187 height 26
click at [740, 400] on input "PO NO:25Y0162500 Quantity M/Tonn: 26,000 Premium: USD 3,37" at bounding box center [789, 399] width 187 height 26
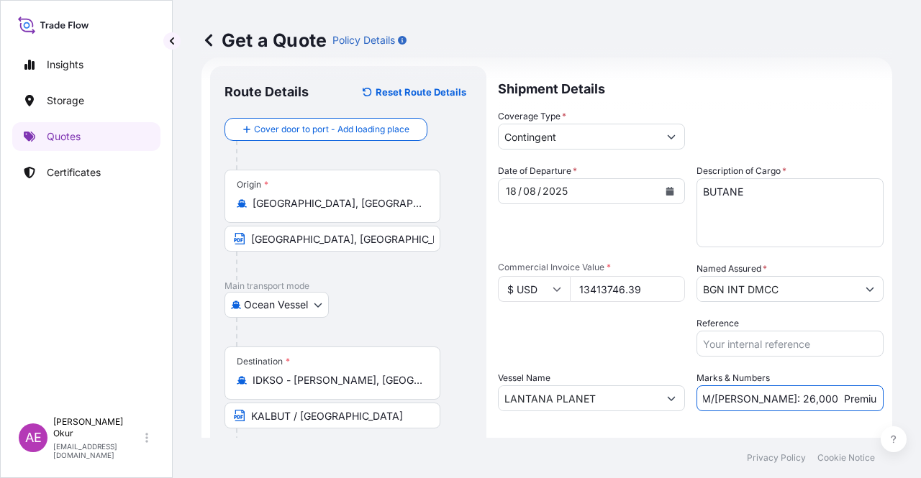
drag, startPoint x: 737, startPoint y: 399, endPoint x: 771, endPoint y: 398, distance: 33.8
click at [771, 398] on input "PO NO:25Y0162500 Quantity M/Tonn: 26,000 Premium: USD 3,37" at bounding box center [789, 399] width 187 height 26
paste input "3.194,132"
drag, startPoint x: 855, startPoint y: 394, endPoint x: 894, endPoint y: 399, distance: 39.3
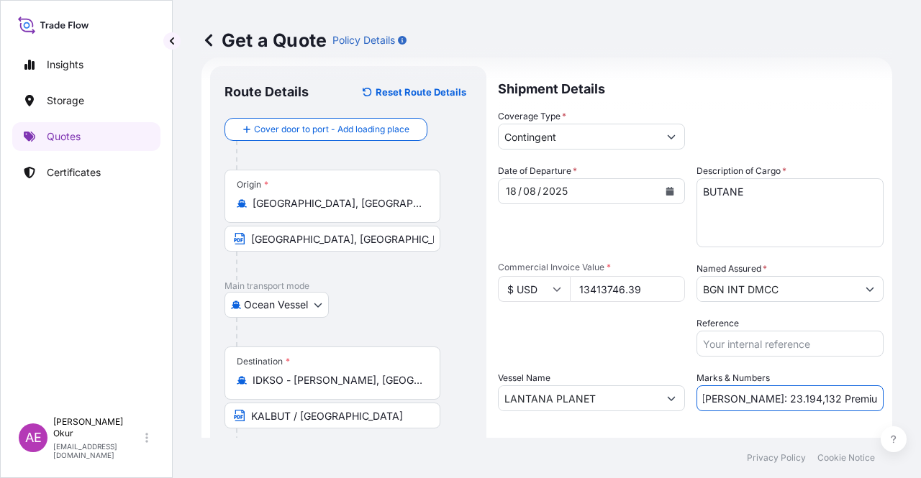
click at [920, 401] on div "Get a Quote Policy Details Route Details Reset Route Details Cover door to port…" at bounding box center [547, 219] width 748 height 438
click at [840, 394] on input "PO NO:25Y0162500 Quantity M/Tonn: 23.194,132 Premium: USD 3,37" at bounding box center [789, 399] width 187 height 26
drag, startPoint x: 846, startPoint y: 396, endPoint x: 920, endPoint y: 402, distance: 74.4
click at [920, 402] on div "Get a Quote Policy Details Route Details Reset Route Details Cover door to port…" at bounding box center [547, 219] width 748 height 438
paste input "670,69"
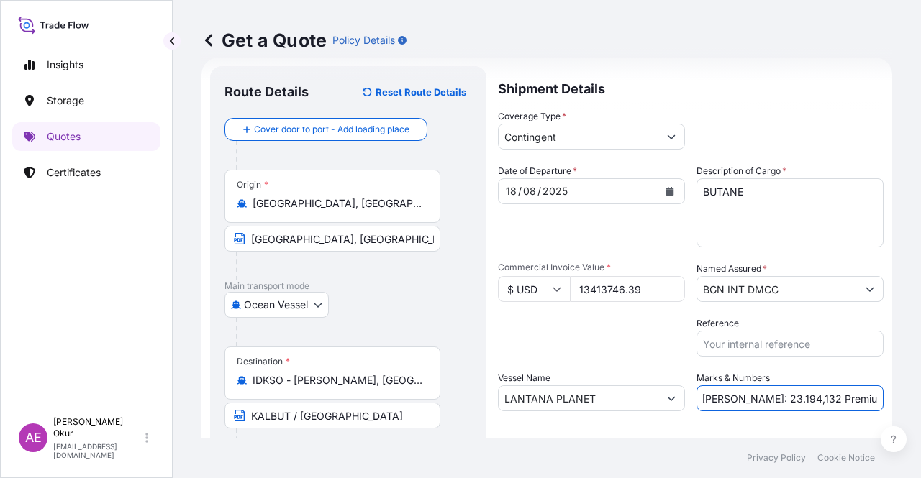
scroll to position [0, 182]
type input "PO NO:25Y0162500 Quantity M/Tonn: 23.194,132 Premium: USD 670,69"
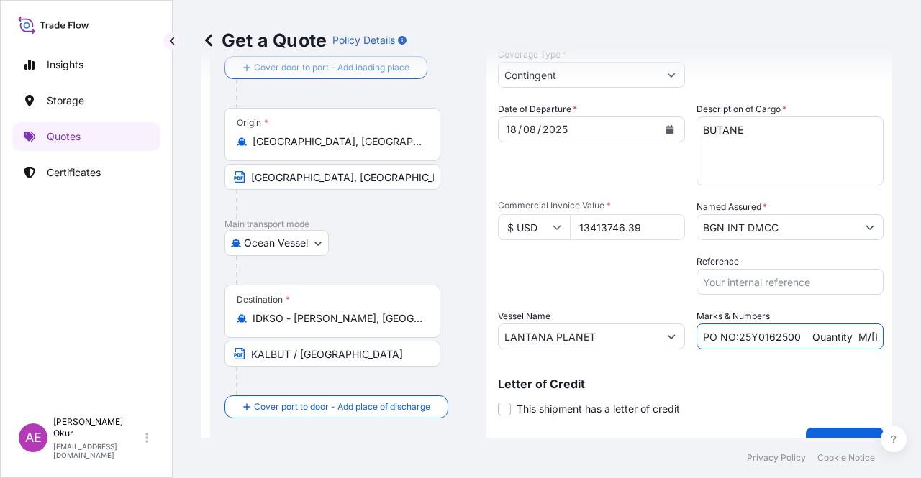
scroll to position [112, 0]
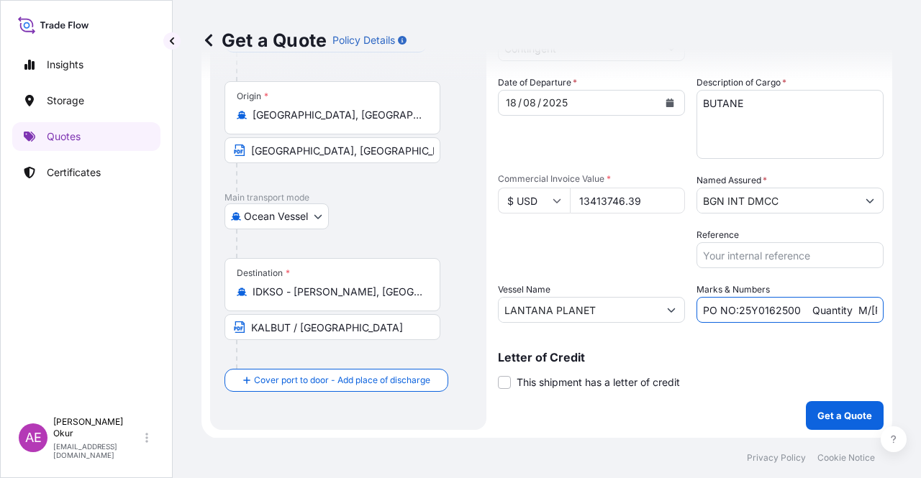
click at [823, 417] on p "Get a Quote" at bounding box center [844, 416] width 55 height 14
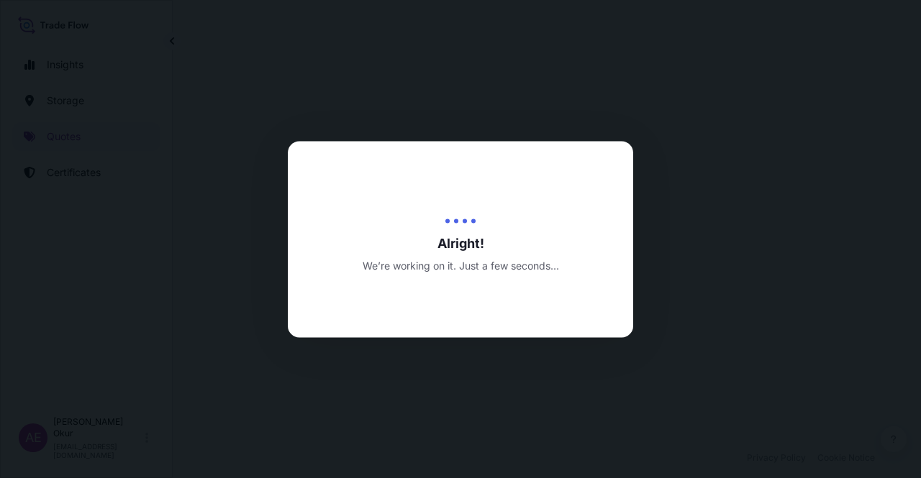
select select "Ocean Vessel"
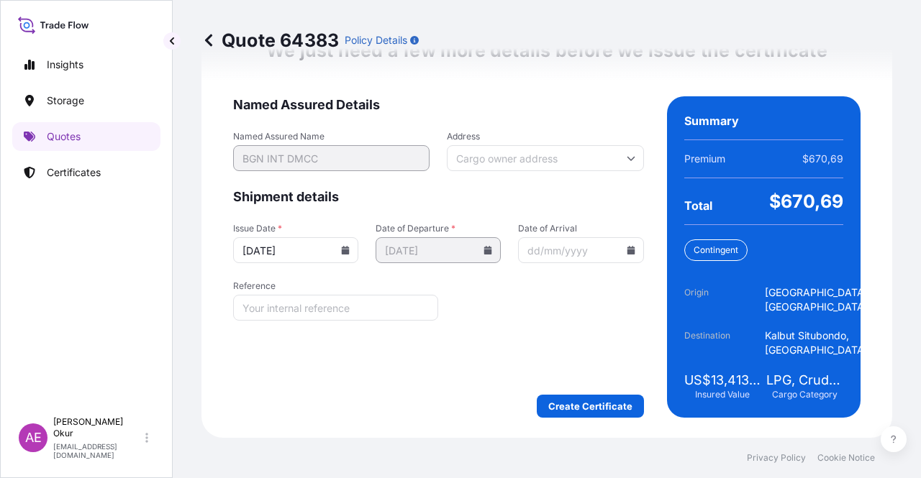
scroll to position [1897, 0]
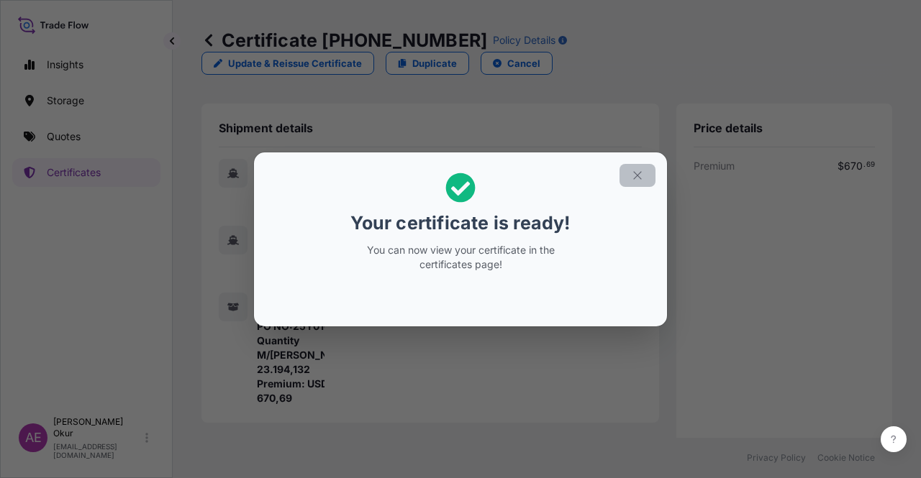
click at [634, 176] on icon "button" at bounding box center [637, 175] width 13 height 13
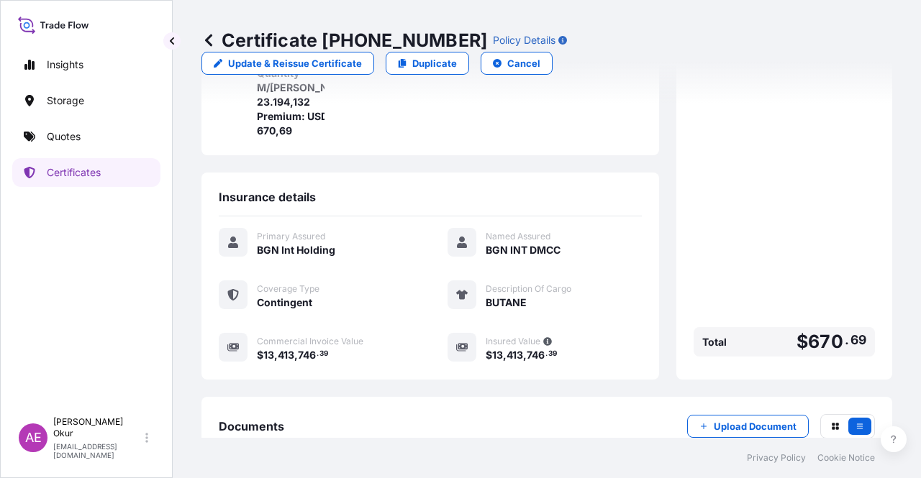
scroll to position [374, 0]
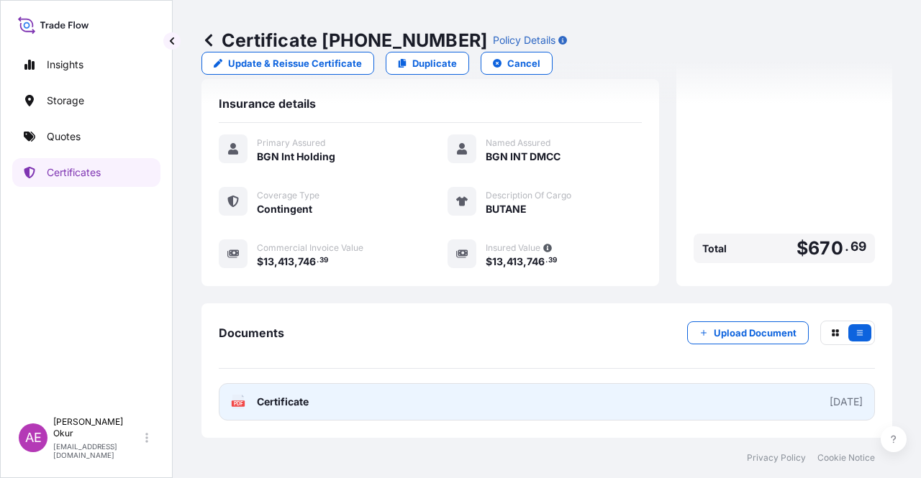
click at [276, 397] on span "Certificate" at bounding box center [283, 402] width 52 height 14
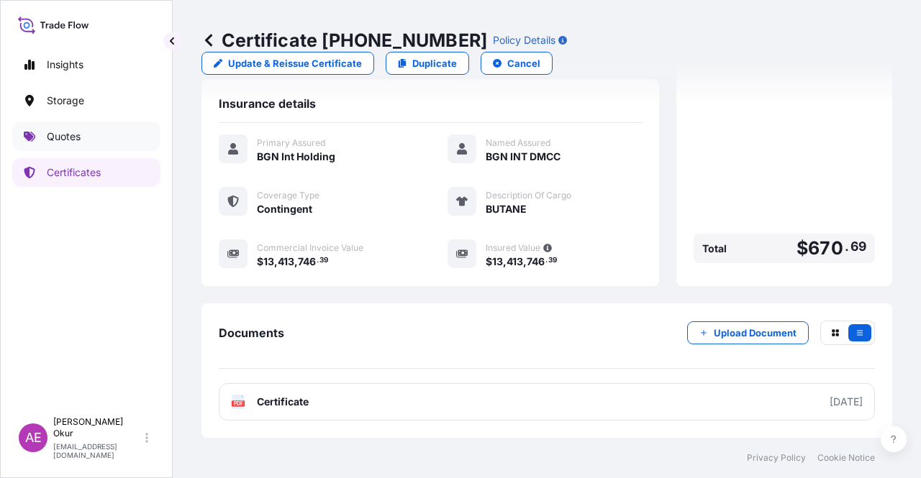
click at [95, 146] on link "Quotes" at bounding box center [86, 136] width 148 height 29
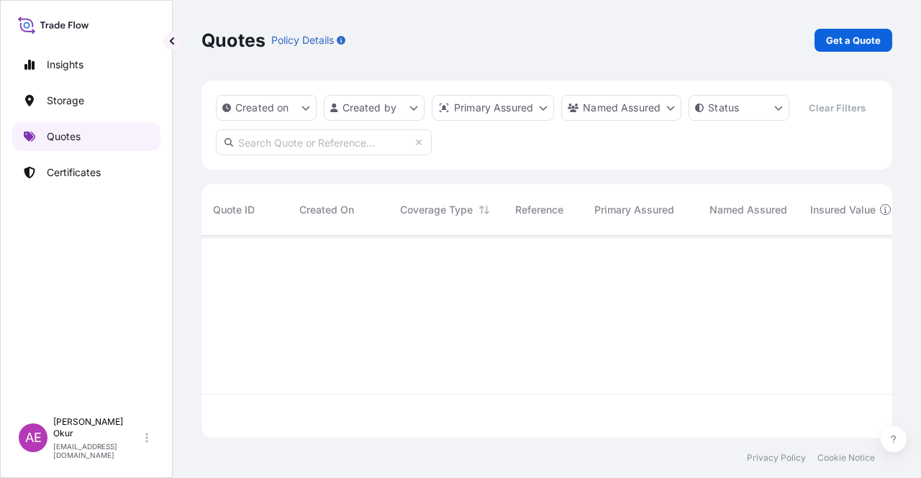
scroll to position [199, 679]
click at [845, 44] on p "Get a Quote" at bounding box center [853, 40] width 55 height 14
select select "Ocean Vessel"
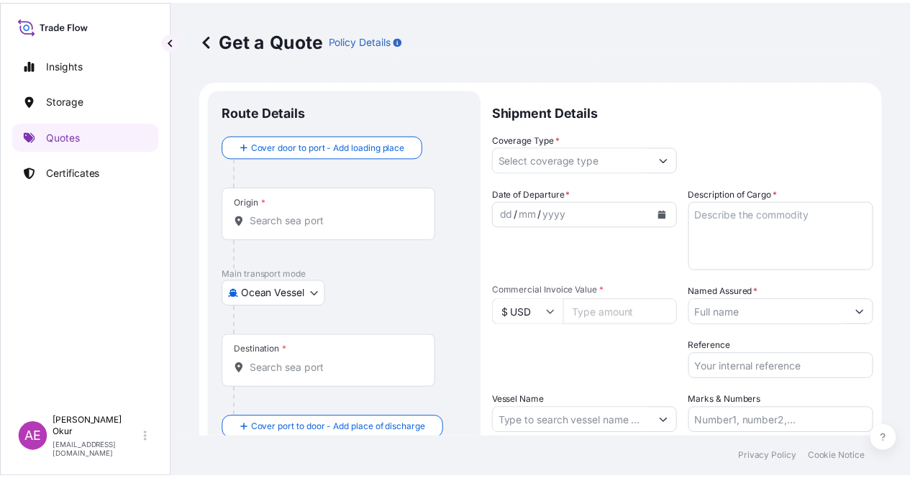
scroll to position [23, 0]
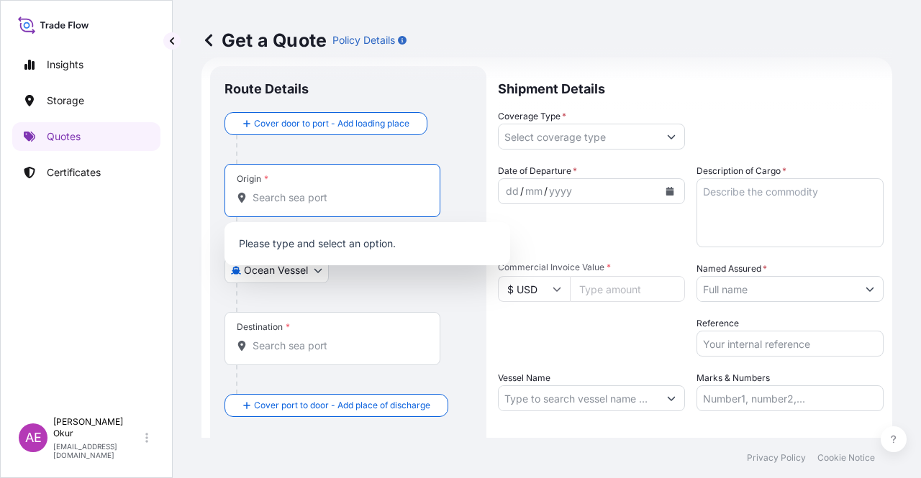
click at [350, 194] on input "Origin *" at bounding box center [338, 198] width 170 height 14
paste input "GALENA PARK, TX"
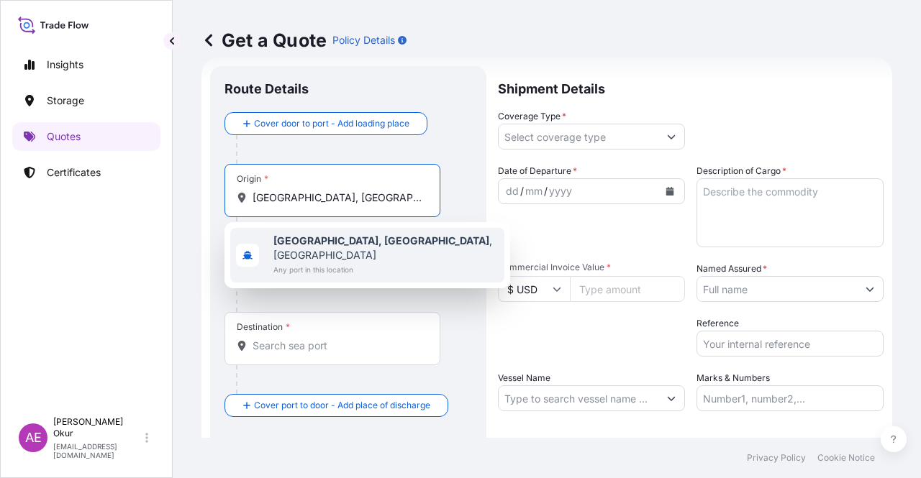
click at [360, 237] on span "Galena Park, TX , USA" at bounding box center [385, 248] width 225 height 29
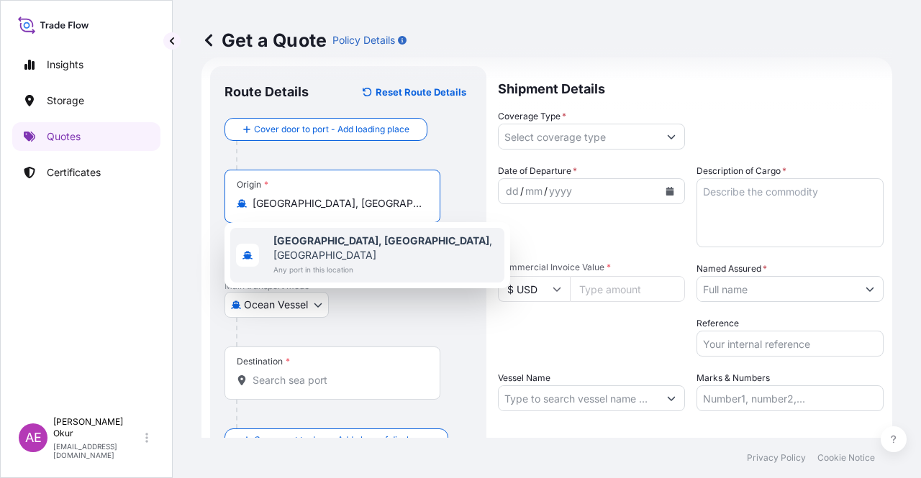
type input "Galena Park, TX, USA"
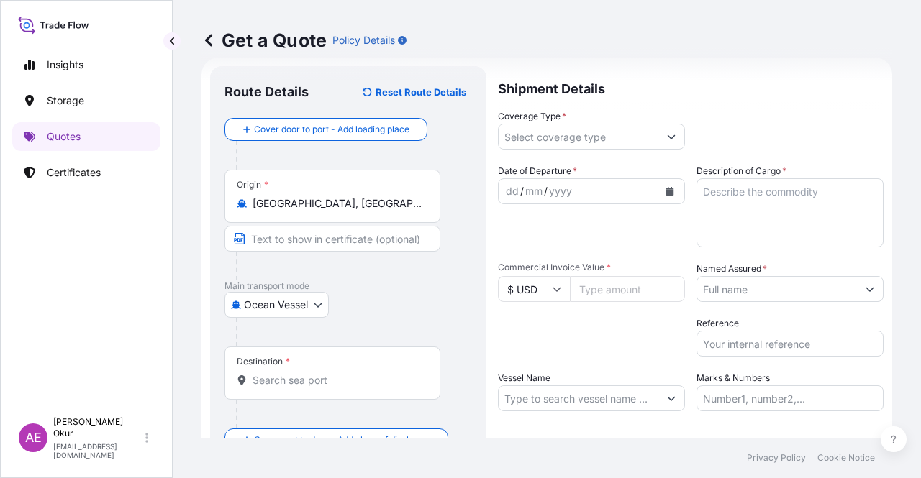
click at [352, 222] on div "Origin * Galena Park, TX, USA" at bounding box center [348, 225] width 248 height 111
click at [370, 235] on input "Text to appear on certificate" at bounding box center [334, 239] width 221 height 26
paste input "GALENA PARK, TX"
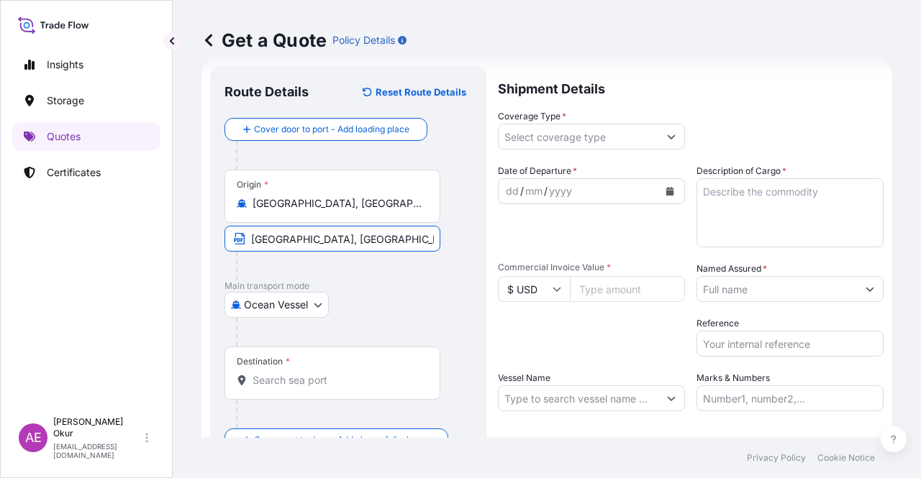
paste input "USA"
type input "GALENA PARK, TX / USA"
click at [353, 366] on div "Destination *" at bounding box center [332, 373] width 216 height 53
click at [353, 373] on input "Destination *" at bounding box center [338, 380] width 170 height 14
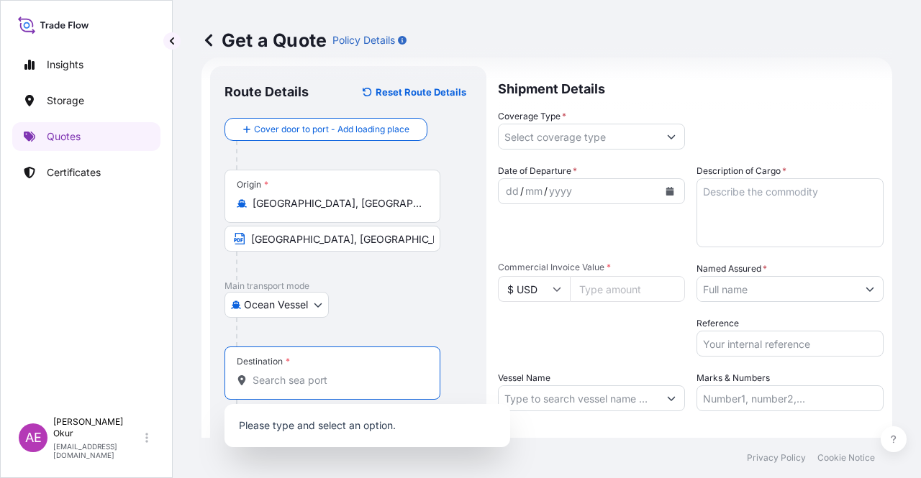
paste input "ALEXANDRIA"
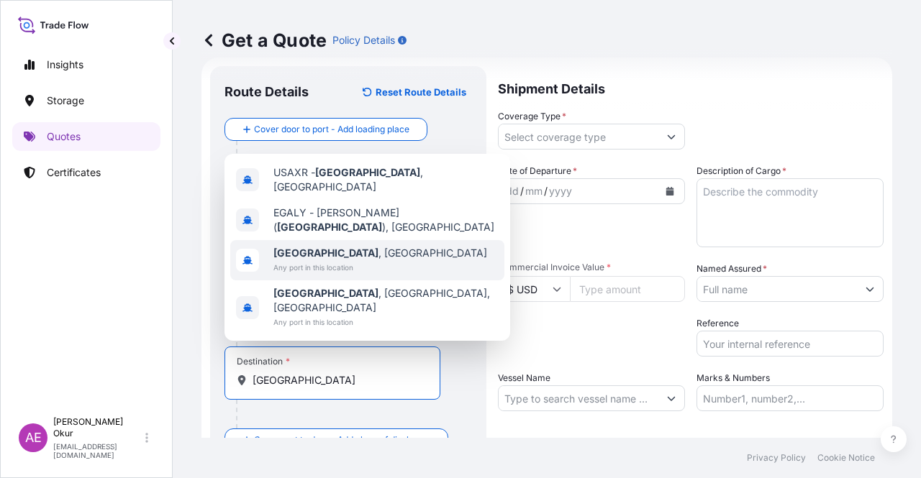
click at [360, 276] on div "Alexandria , Egypt Any port in this location" at bounding box center [367, 260] width 274 height 40
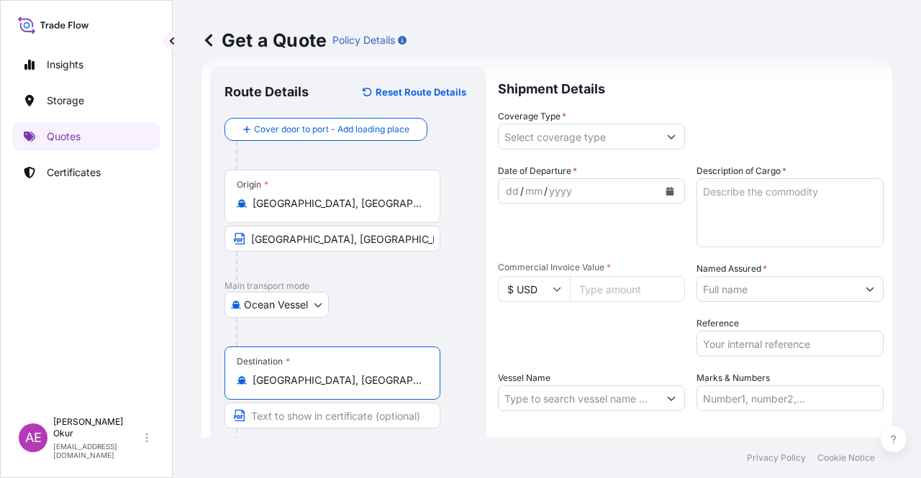
type input "Alexandria, Egypt"
click at [324, 417] on input "Text to appear on certificate" at bounding box center [332, 416] width 216 height 26
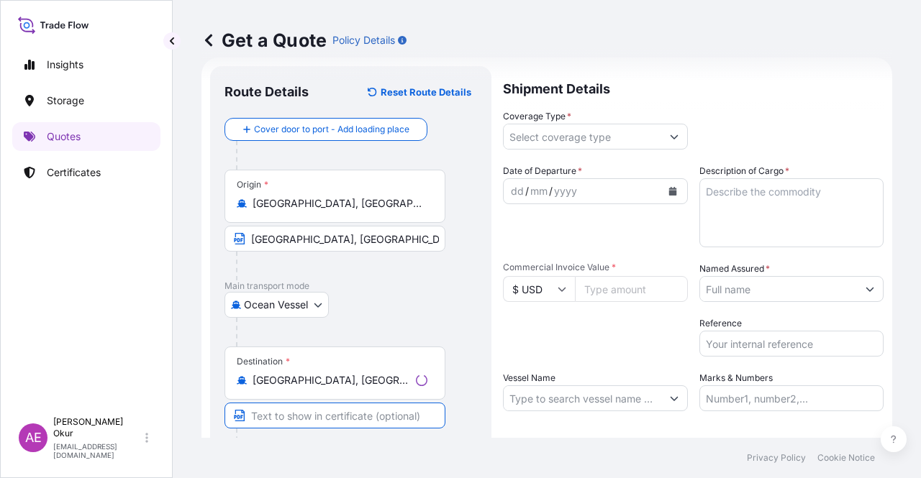
paste input "ALEXANDRIA"
paste input "EGYPT"
type input "ALEXANDRIA / EGYPT"
click at [548, 135] on input "Coverage Type *" at bounding box center [579, 137] width 160 height 26
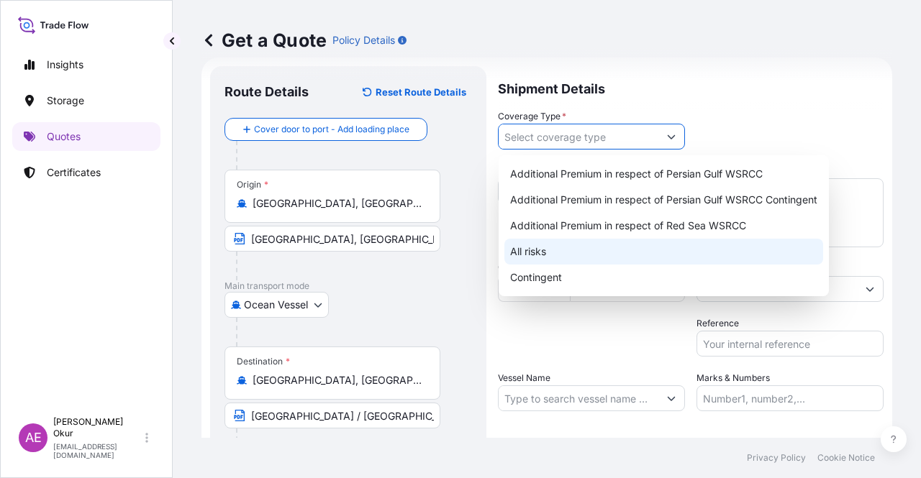
click at [558, 258] on div "All risks" at bounding box center [663, 252] width 319 height 26
type input "All risks"
click at [557, 254] on div "All risks" at bounding box center [663, 252] width 319 height 26
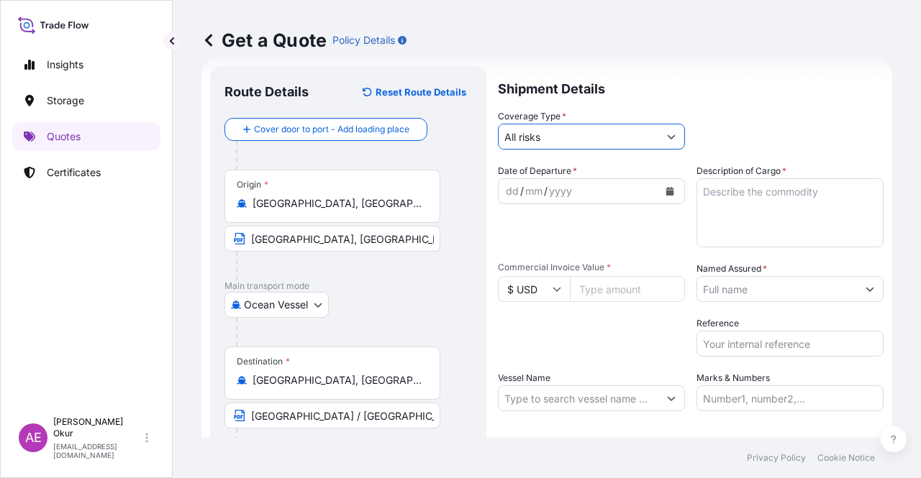
click at [512, 191] on div "dd" at bounding box center [512, 191] width 16 height 17
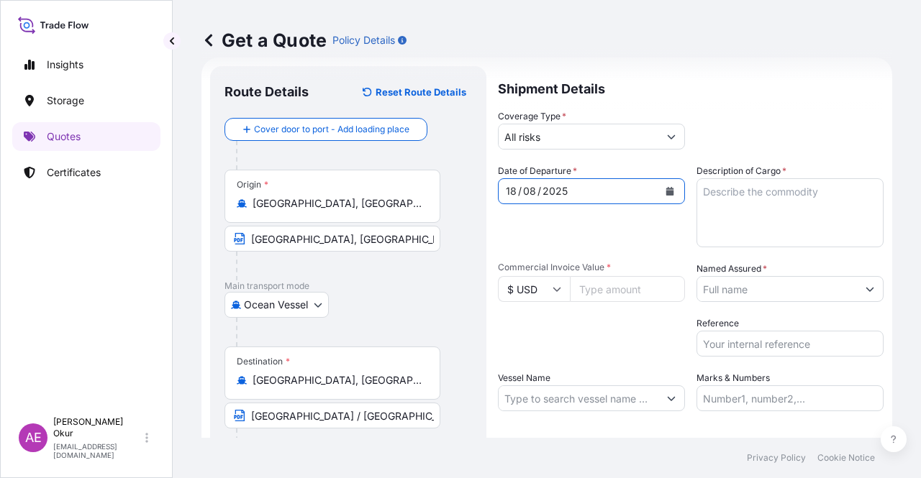
click at [747, 201] on textarea "Description of Cargo *" at bounding box center [789, 212] width 187 height 69
paste textarea "BUTANE"
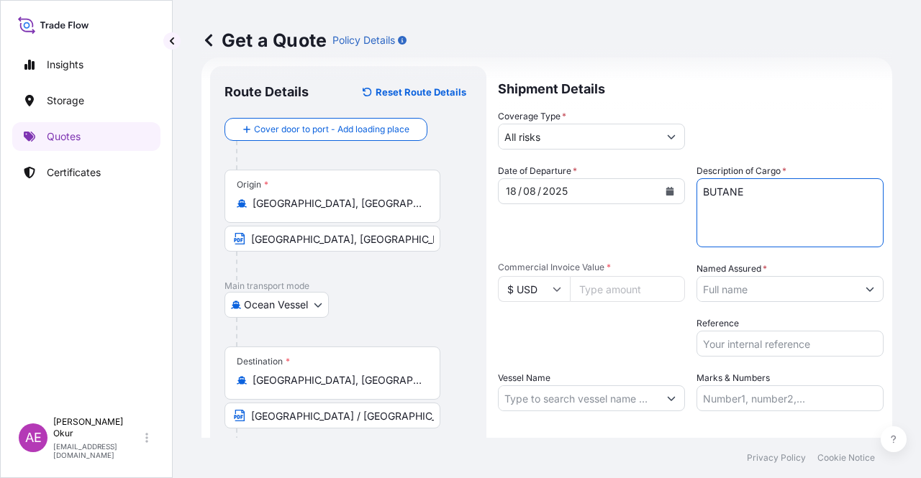
type textarea "BUTANE"
click at [599, 299] on input "Commercial Invoice Value *" at bounding box center [627, 289] width 115 height 26
paste input "11714234.7"
type input "11714234.7"
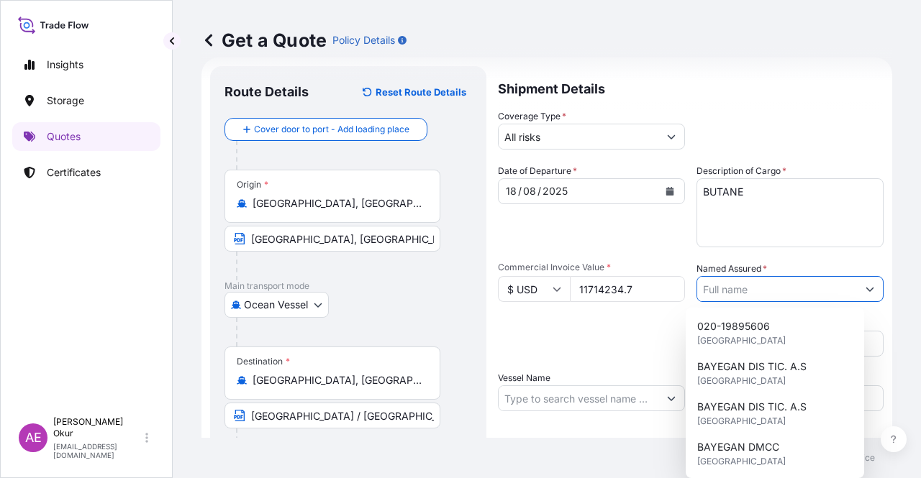
click at [750, 291] on input "Named Assured *" at bounding box center [777, 289] width 160 height 26
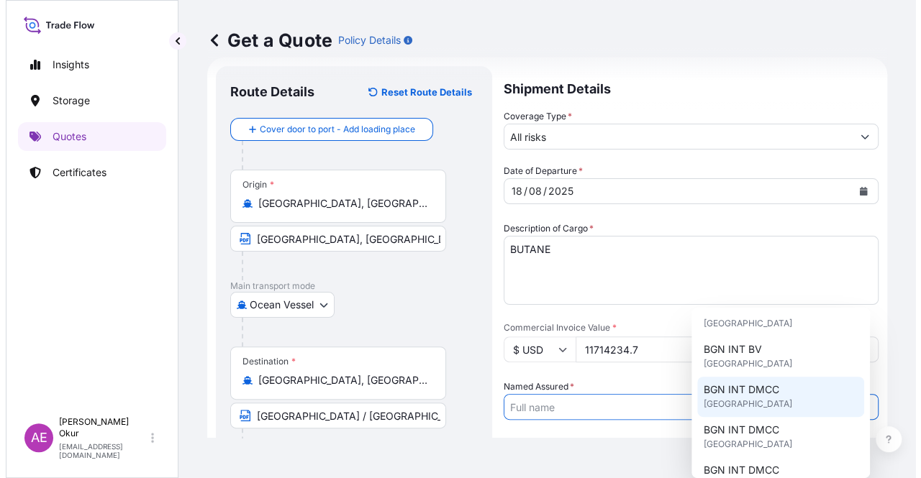
scroll to position [144, 0]
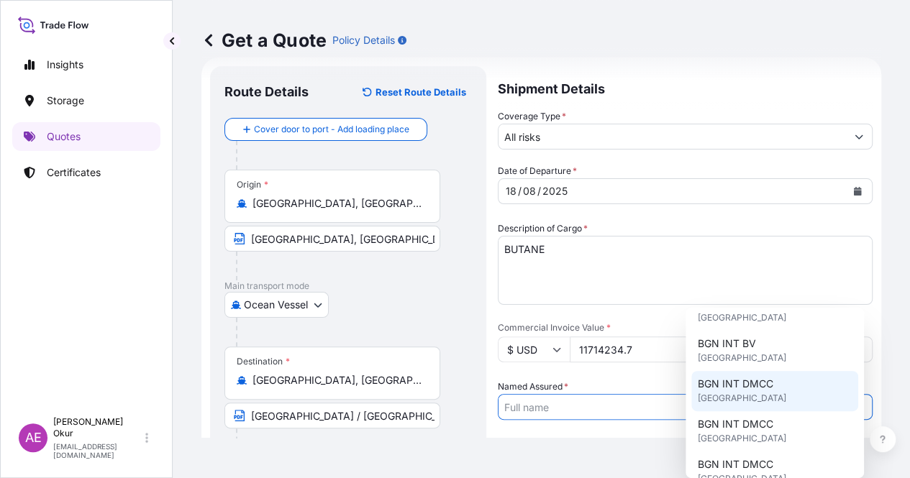
click at [756, 386] on span "BGN INT DMCC" at bounding box center [735, 384] width 76 height 14
type input "BGN INT DMCC"
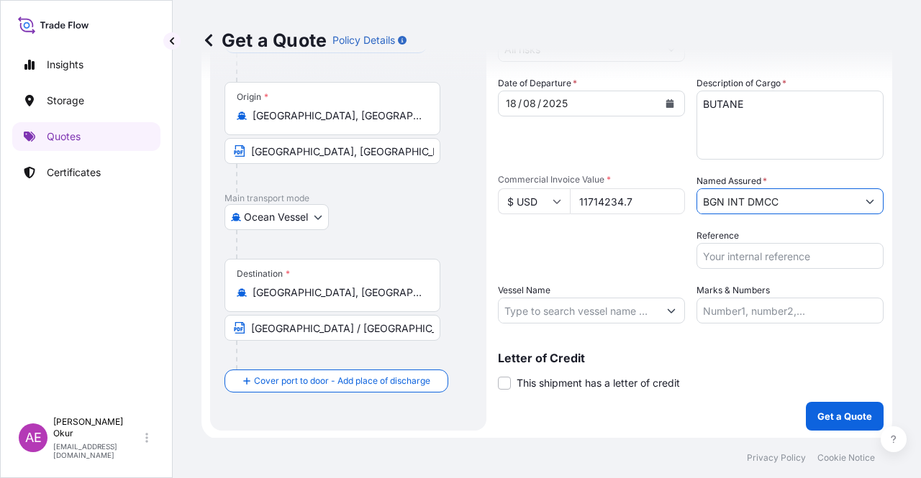
scroll to position [112, 0]
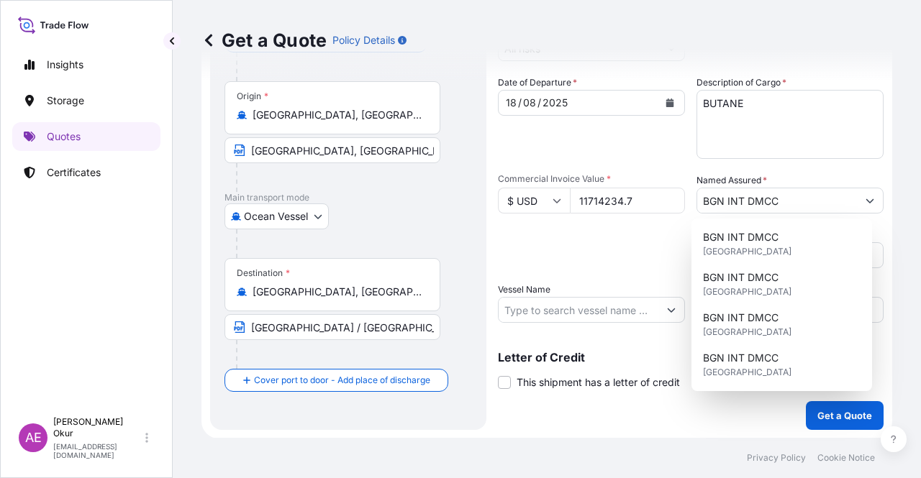
click at [562, 323] on div "Shipment Details Coverage Type * All risks Date of Departure * 18 / 08 / 2025 C…" at bounding box center [691, 204] width 386 height 453
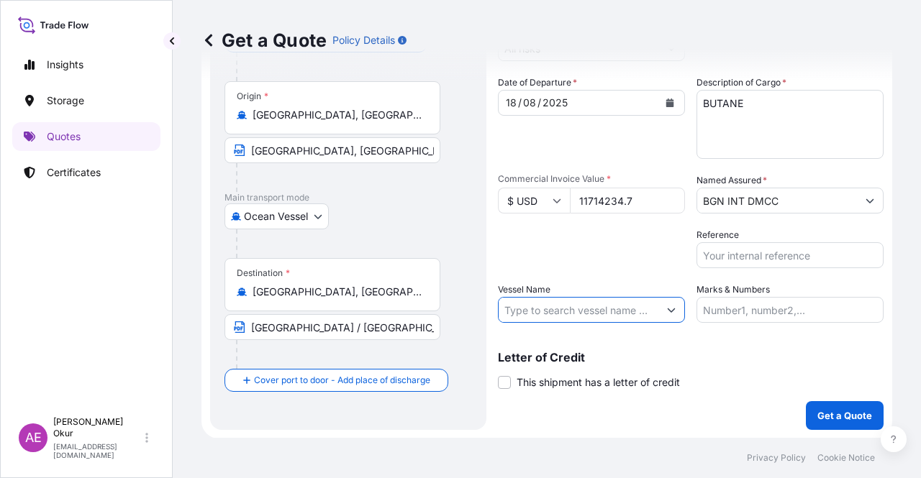
click at [563, 309] on input "Vessel Name" at bounding box center [579, 310] width 160 height 26
paste input "PASCO ODIN"
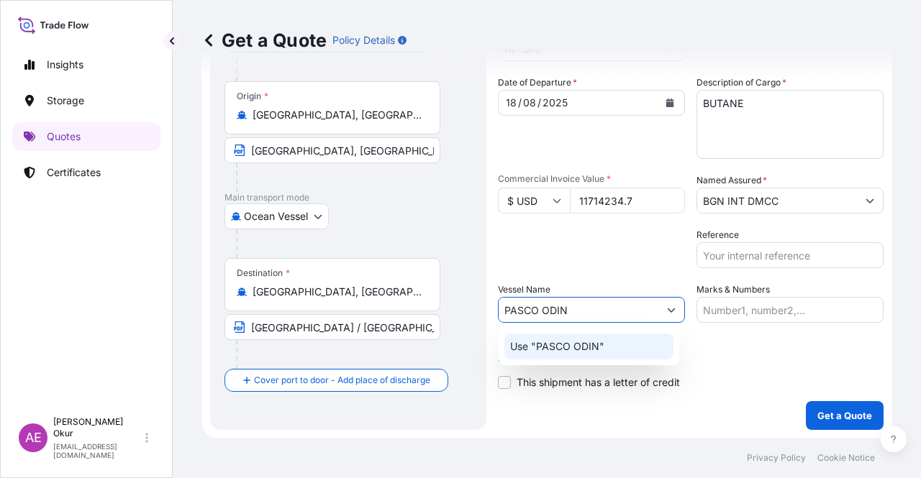
click at [581, 342] on p "Use "PASCO ODIN"" at bounding box center [557, 347] width 94 height 14
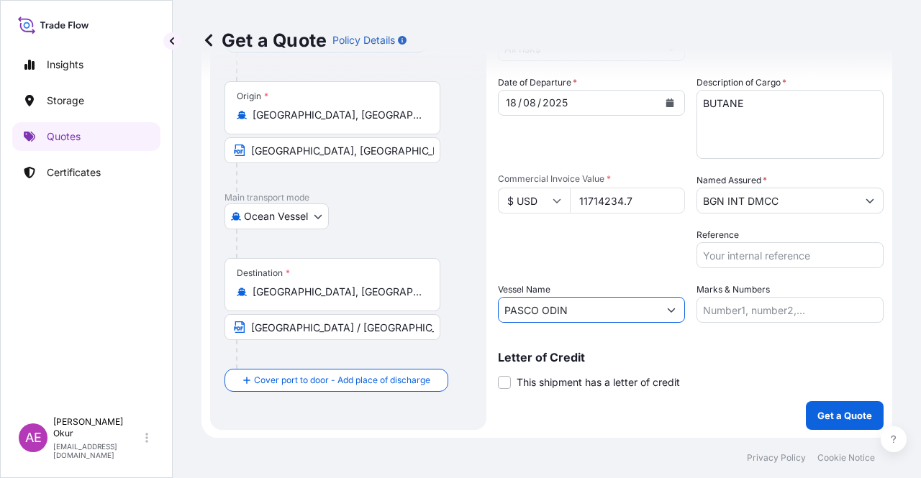
type input "PASCO ODIN"
click at [748, 314] on input "Marks & Numbers" at bounding box center [789, 310] width 187 height 26
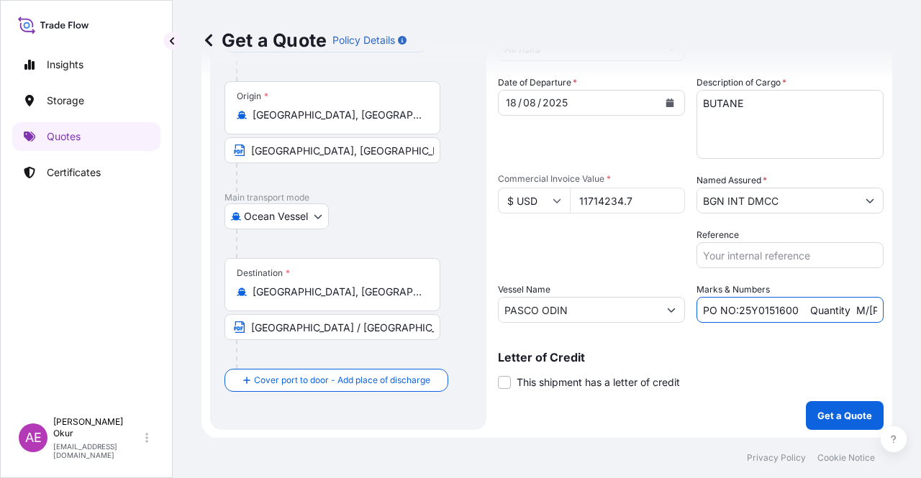
drag, startPoint x: 734, startPoint y: 309, endPoint x: 791, endPoint y: 311, distance: 57.6
click at [791, 311] on input "PO NO:25Y0151600 Quantity M/Tonn: 26,000 Premium: USD 3,37" at bounding box center [789, 310] width 187 height 26
paste input "967"
drag, startPoint x: 835, startPoint y: 304, endPoint x: 907, endPoint y: 299, distance: 72.2
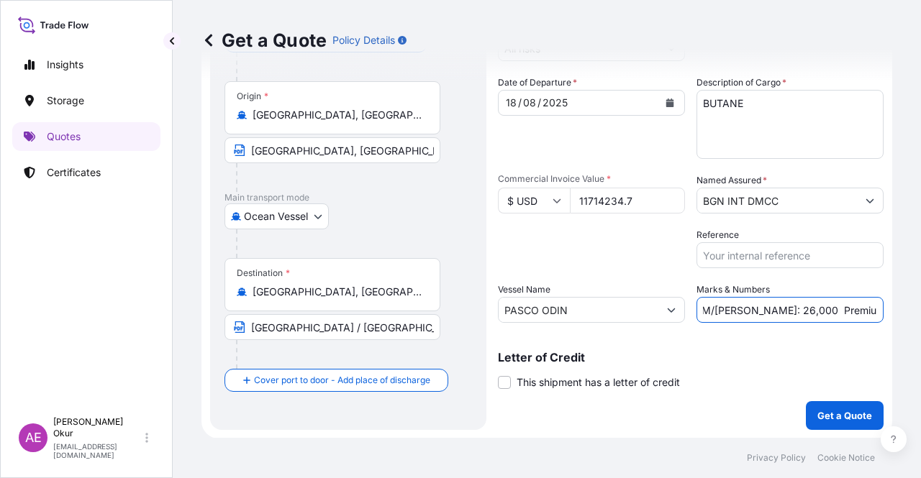
click at [907, 299] on div "Get a Quote Policy Details Route Details Reset Route Details Cover door to port…" at bounding box center [547, 219] width 748 height 438
click at [819, 309] on input "PO NO:25Y0196700 Quantity M/Tonn: 26,000 Premium: USD 3,37" at bounding box center [789, 310] width 187 height 26
click at [768, 313] on input "PO NO:25Y0196700 Quantity M/Tonn: 26,000 Premium: USD 3,37" at bounding box center [789, 310] width 187 height 26
drag, startPoint x: 738, startPoint y: 312, endPoint x: 763, endPoint y: 312, distance: 24.5
click at [765, 312] on input "PO NO:25Y0196700 Quantity M/Tonn: 26,000 Premium: USD 3,37" at bounding box center [789, 310] width 187 height 26
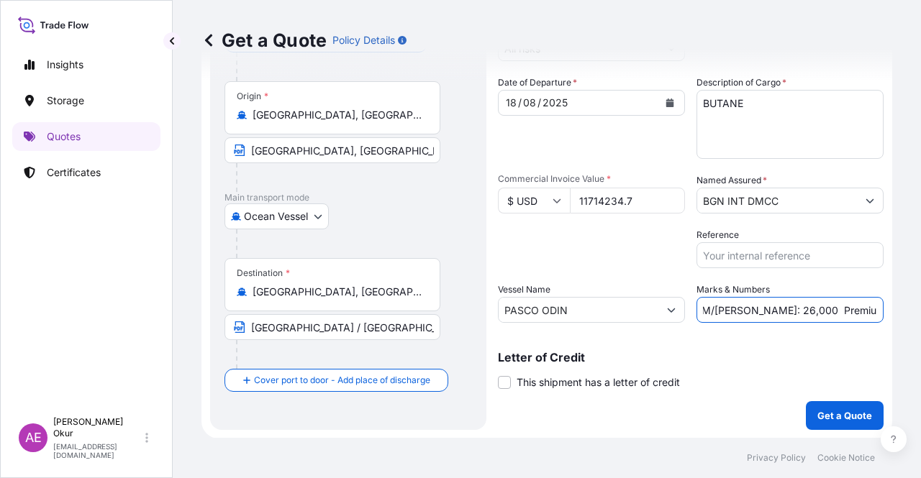
click at [737, 309] on input "PO NO:25Y0196700 Quantity M/Tonn: 26,000 Premium: USD 3,37" at bounding box center [789, 310] width 187 height 26
click at [740, 309] on input "PO NO:25Y0196700 Quantity M/Tonn: 26,000 Premium: USD 3,37" at bounding box center [789, 310] width 187 height 26
drag, startPoint x: 737, startPoint y: 309, endPoint x: 768, endPoint y: 309, distance: 31.7
click at [768, 309] on input "PO NO:25Y0196700 Quantity M/Tonn: 26,000 Premium: USD 3,37" at bounding box center [789, 310] width 187 height 26
paste input "2.056,01"
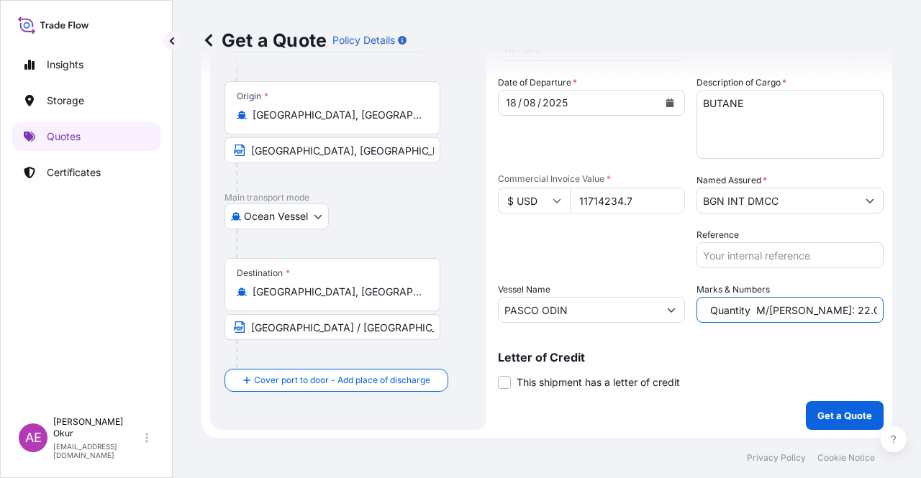
scroll to position [0, 169]
drag, startPoint x: 845, startPoint y: 316, endPoint x: 920, endPoint y: 309, distance: 75.9
click at [920, 309] on div "Get a Quote Policy Details Route Details Reset Route Details Cover door to port…" at bounding box center [547, 219] width 748 height 438
click at [839, 314] on input "PO NO:25Y0196700 Quantity M/Tonn: 22.056,01 Premium: USD 3,37" at bounding box center [789, 310] width 187 height 26
drag, startPoint x: 848, startPoint y: 309, endPoint x: 888, endPoint y: 309, distance: 40.3
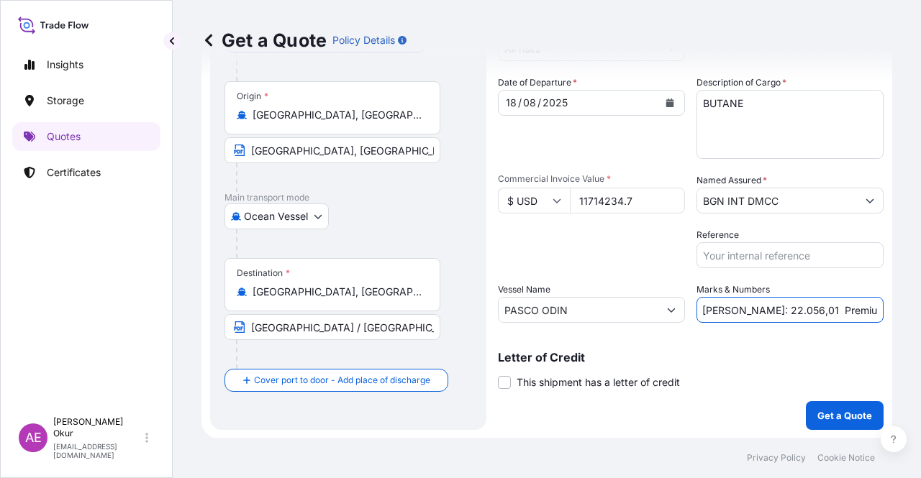
click at [887, 309] on div "Get a Quote Policy Details Route Details Reset Route Details Cover door to port…" at bounding box center [547, 219] width 748 height 438
paste input "1.288,5"
type input "PO NO:25Y0196700 Quantity M/Tonn: 22.056,01 Premium: USD 1.288,57"
drag, startPoint x: 845, startPoint y: 308, endPoint x: 920, endPoint y: 296, distance: 76.5
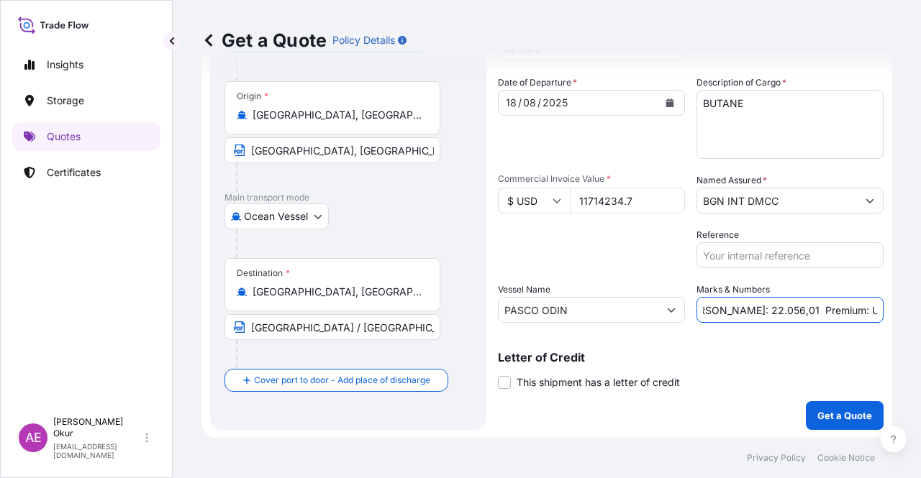
click at [920, 296] on div "Get a Quote Policy Details Route Details Reset Route Details Cover door to port…" at bounding box center [547, 219] width 748 height 438
click at [837, 417] on p "Get a Quote" at bounding box center [844, 416] width 55 height 14
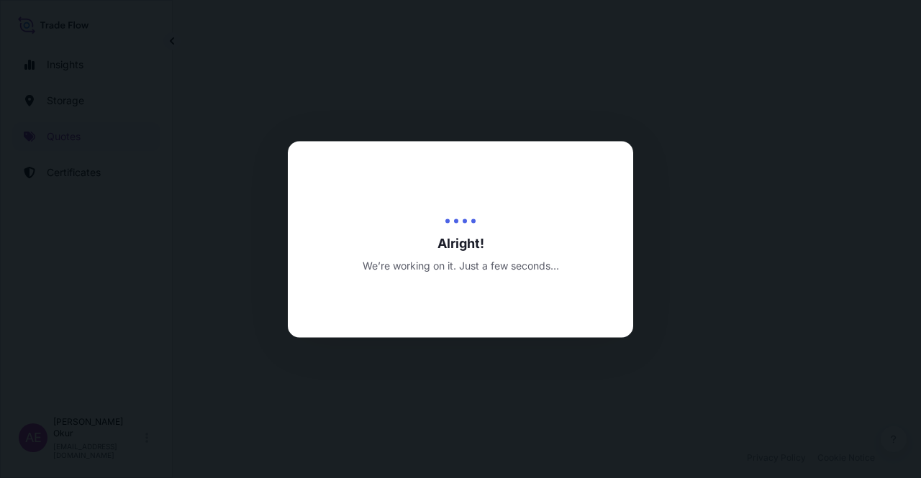
select select "Ocean Vessel"
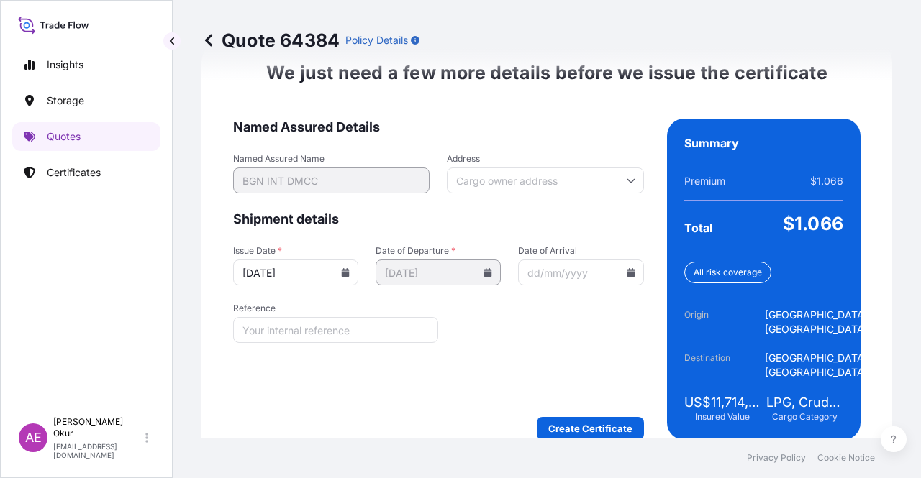
scroll to position [1868, 0]
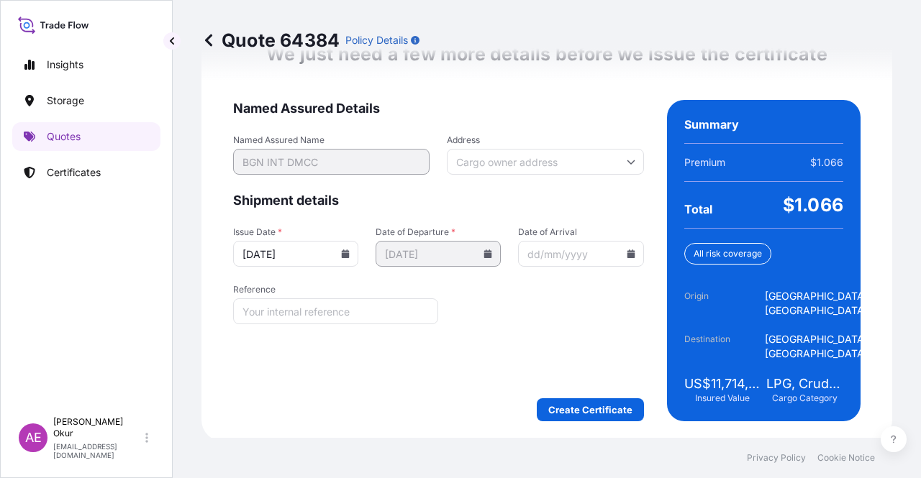
click at [573, 420] on div "We just need a few more details before we issue the certificate Named Assured D…" at bounding box center [546, 231] width 691 height 419
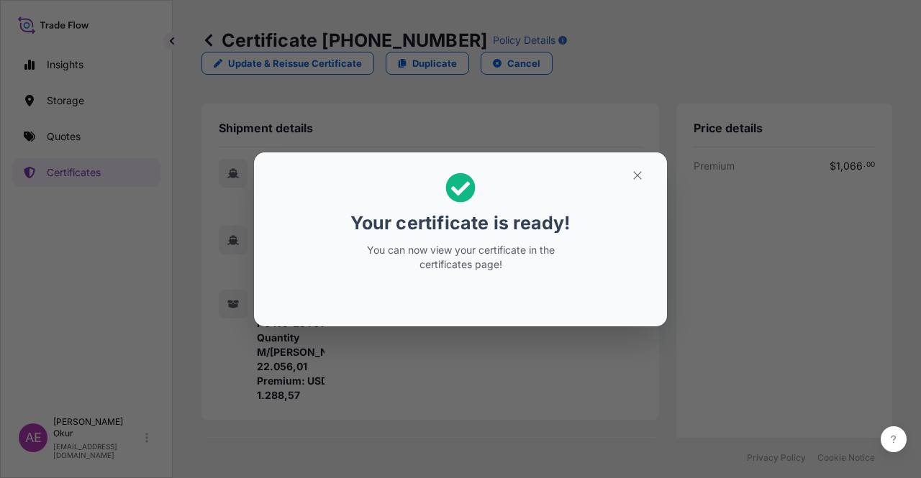
click at [648, 187] on h2 "Your certificate is ready! You can now view your certificate in the certificate…" at bounding box center [460, 222] width 390 height 117
click at [637, 176] on icon "button" at bounding box center [637, 175] width 13 height 13
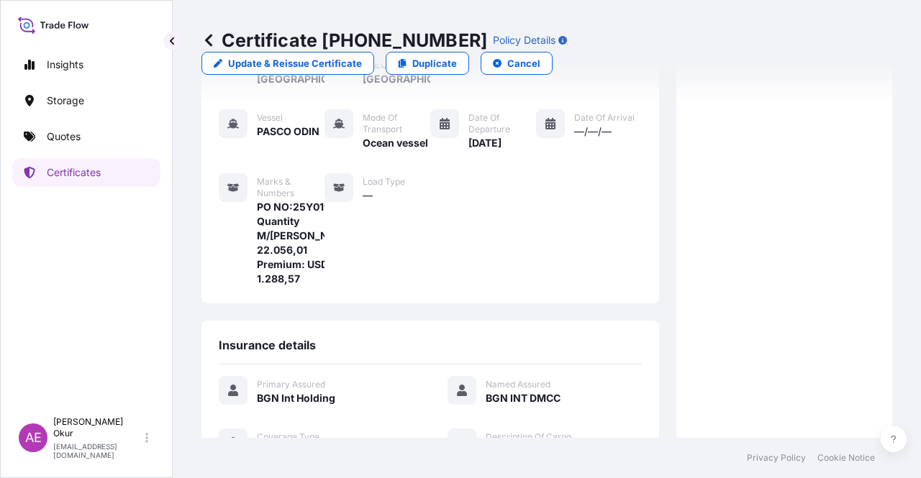
scroll to position [374, 0]
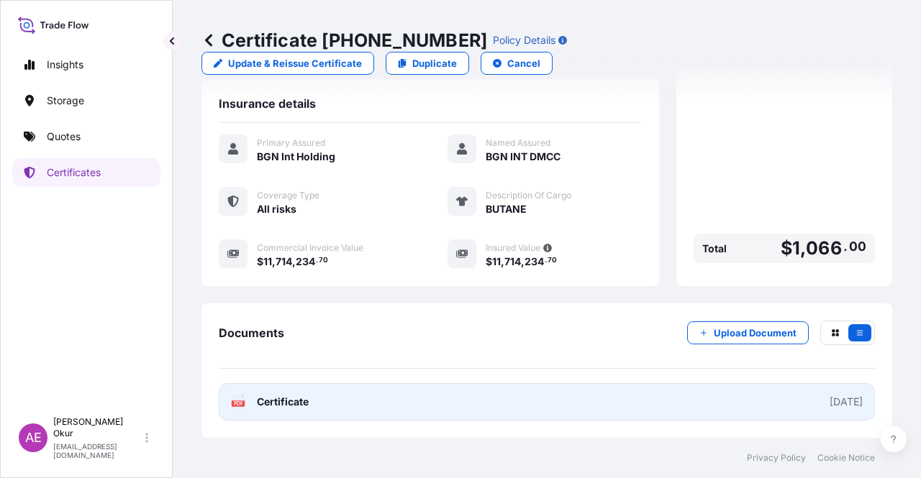
click at [294, 411] on link "PDF Certificate 2025-08-22" at bounding box center [547, 401] width 656 height 37
